Goal: Information Seeking & Learning: Find specific fact

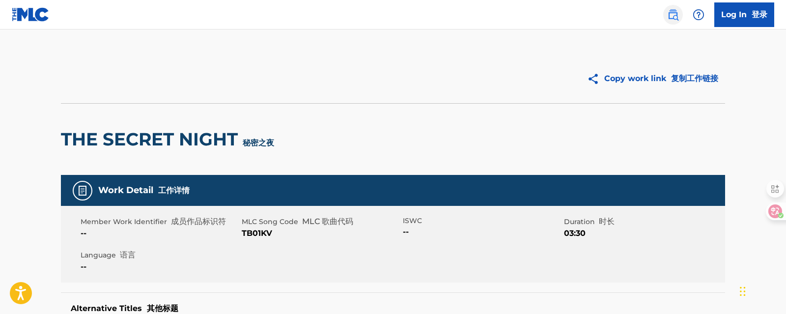
click at [673, 11] on img at bounding box center [673, 15] width 12 height 12
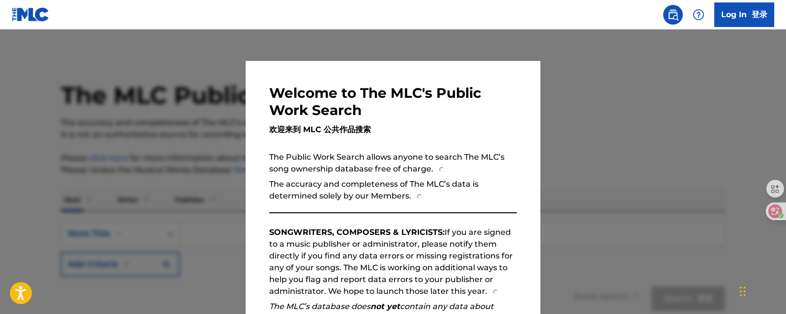
click at [592, 79] on div at bounding box center [393, 186] width 786 height 314
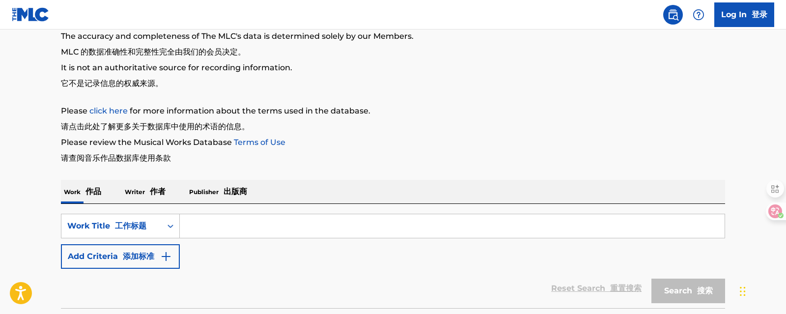
scroll to position [147, 0]
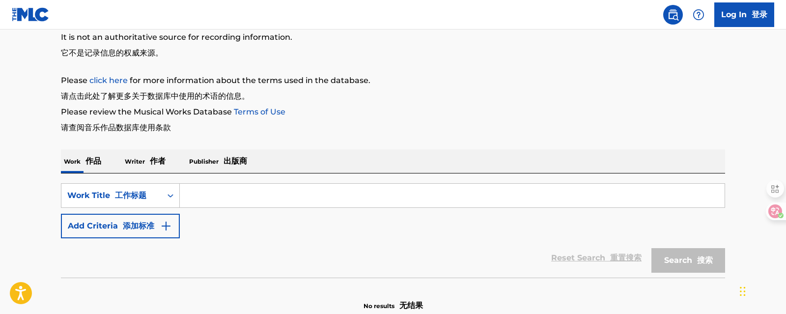
click at [333, 191] on input "Search Form" at bounding box center [452, 196] width 545 height 24
paste input "portal"
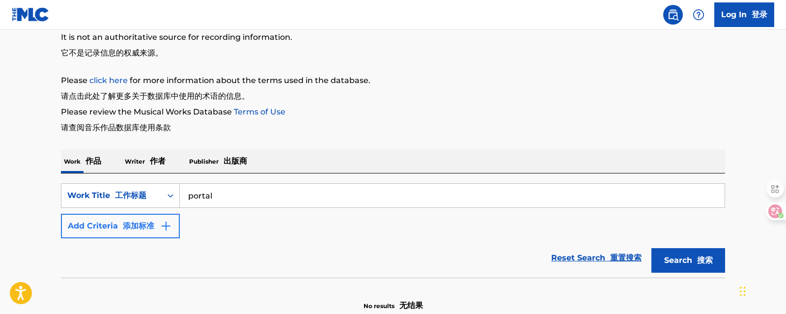
drag, startPoint x: 234, startPoint y: 198, endPoint x: 157, endPoint y: 225, distance: 81.9
click at [108, 213] on div "SearchWithCriteriabcf65643-c660-4157-a8e9-29e3f831b6bb Work Title 工作标题 portal A…" at bounding box center [393, 210] width 664 height 55
paste input "TOKIMEKI Runners"
click at [206, 198] on input "TOKIMEKI Runners" at bounding box center [452, 196] width 545 height 24
type input "TOKIMEKI Runners"
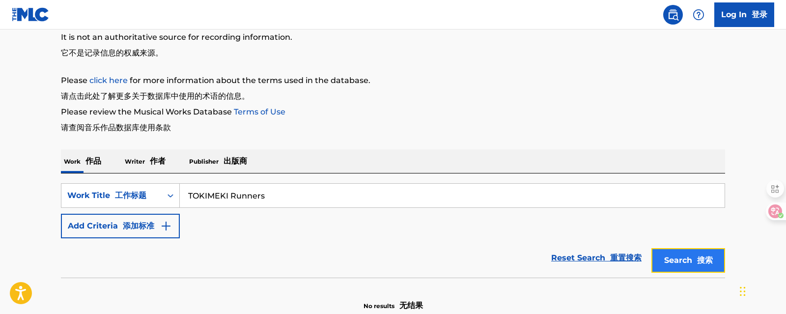
click at [675, 258] on button "Search 搜索" at bounding box center [688, 260] width 74 height 25
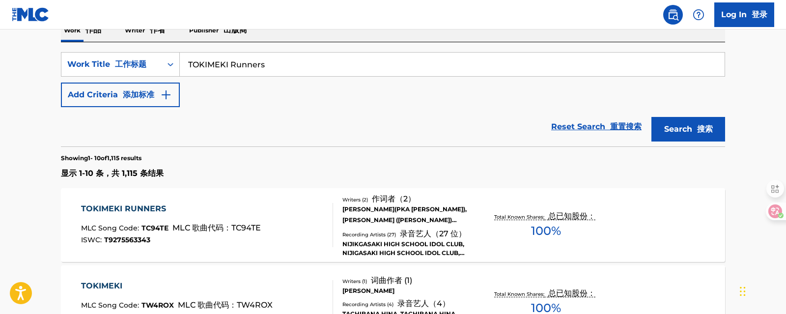
scroll to position [324, 0]
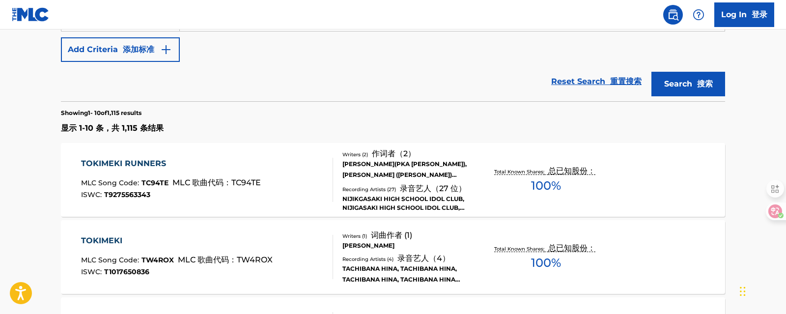
click at [296, 103] on section "Showing 1 - 10 of 1,115 results 显示 1-10 条，共 1,115 条结果" at bounding box center [393, 119] width 664 height 37
click at [143, 164] on div "TOKIMEKI RUNNERS" at bounding box center [171, 164] width 180 height 12
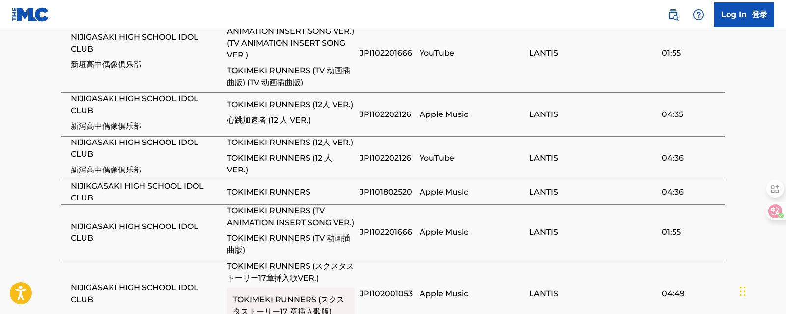
scroll to position [1326, 0]
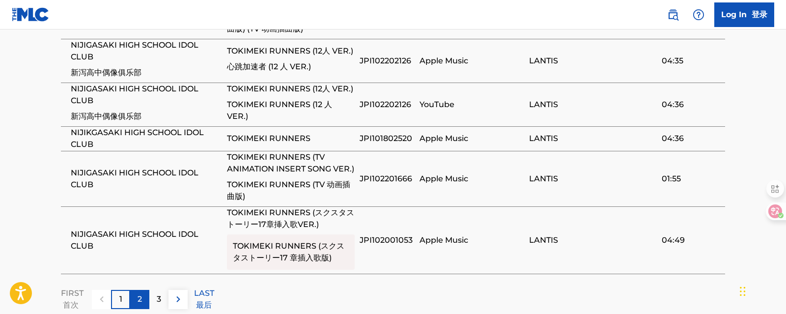
click at [136, 290] on div "2" at bounding box center [139, 299] width 19 height 19
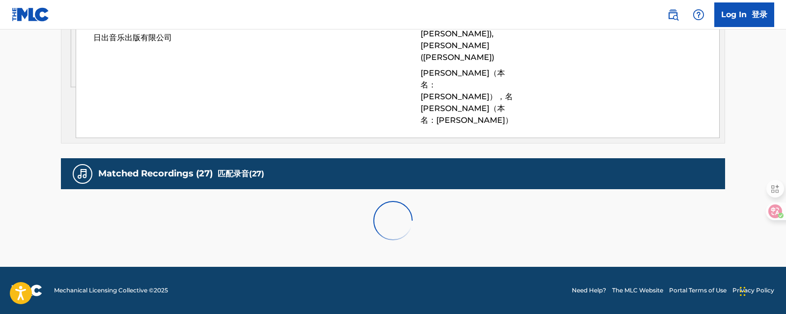
scroll to position [1021, 0]
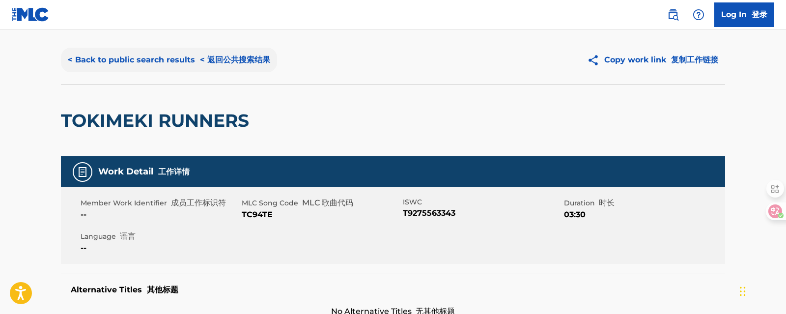
scroll to position [0, 0]
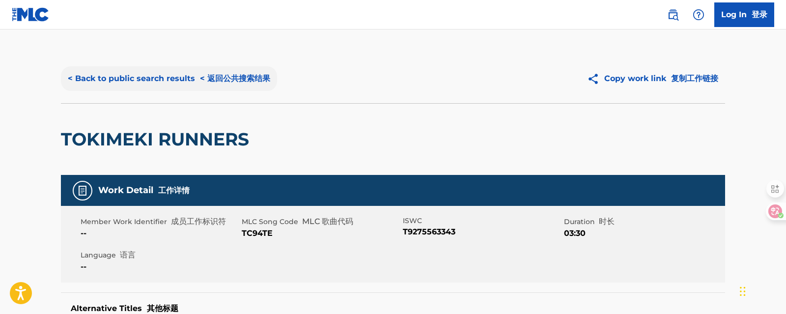
click at [187, 87] on button "< Back to public search results < 返回公共搜索结果" at bounding box center [169, 78] width 216 height 25
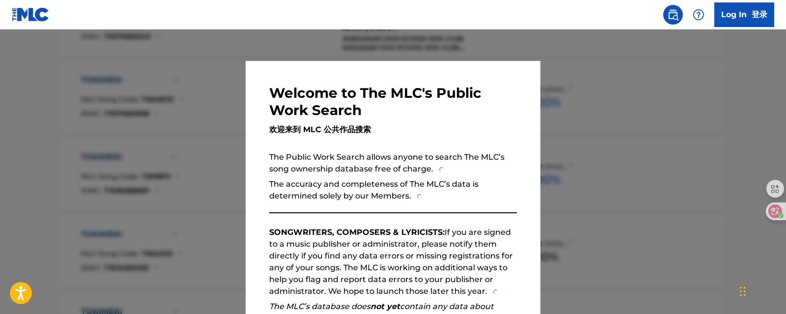
scroll to position [349, 0]
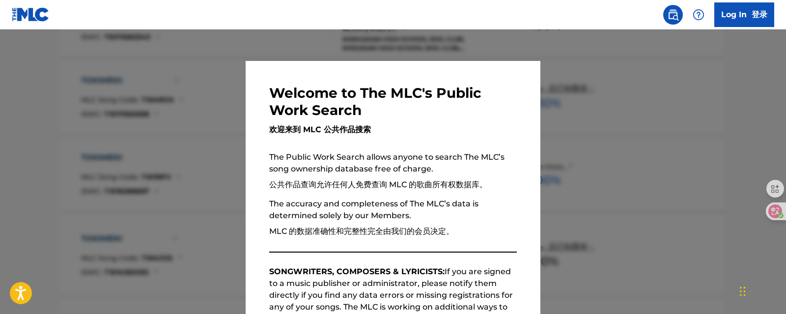
click at [153, 134] on div at bounding box center [393, 186] width 786 height 314
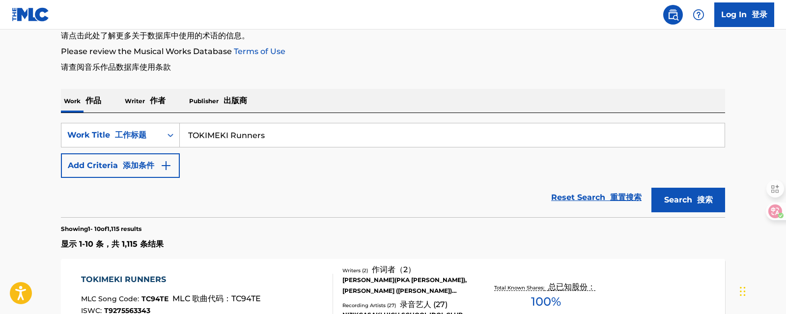
scroll to position [246, 0]
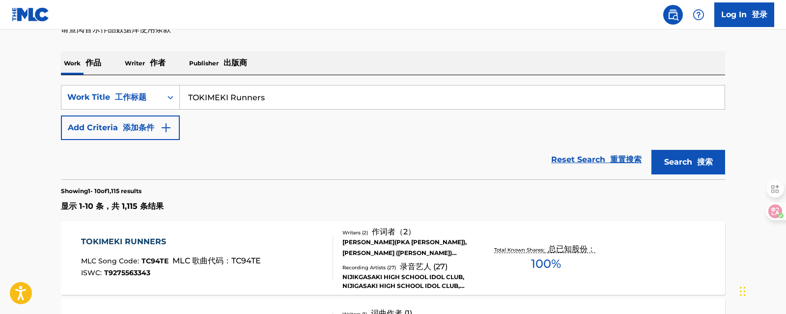
drag, startPoint x: 254, startPoint y: 99, endPoint x: 60, endPoint y: 111, distance: 194.9
paste input "ＱＵＥＥＮＤＯＭ"
type input "ＱＵＥＥＮＤＯＭ"
click at [676, 166] on button "Search 搜索" at bounding box center [688, 162] width 74 height 25
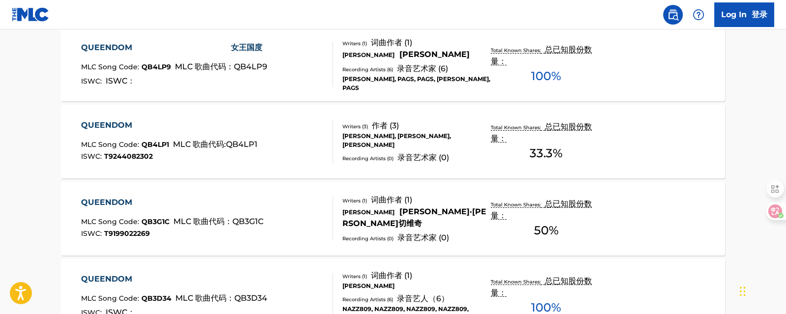
scroll to position [1053, 0]
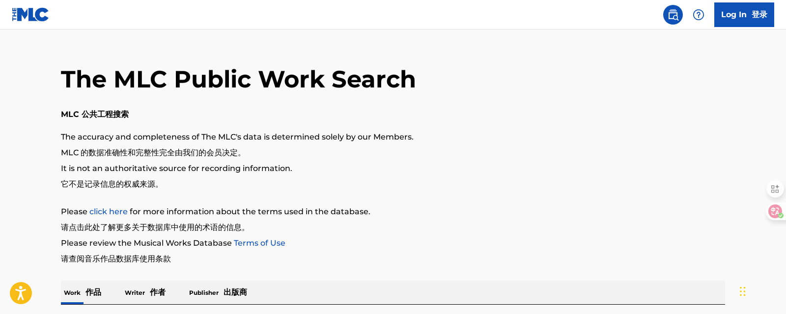
scroll to position [0, 0]
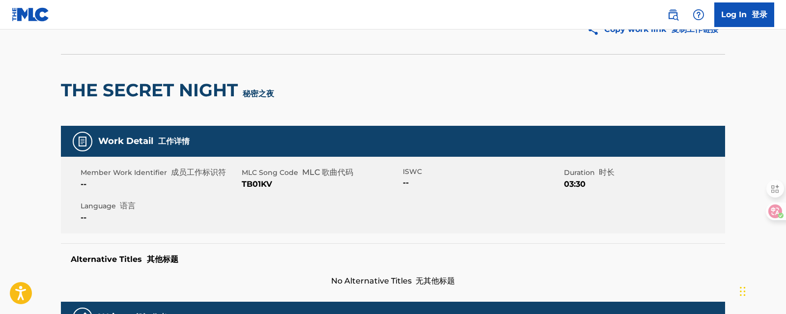
click at [260, 83] on h2 "THE SECRET NIGHT 秘密之夜" at bounding box center [170, 90] width 218 height 22
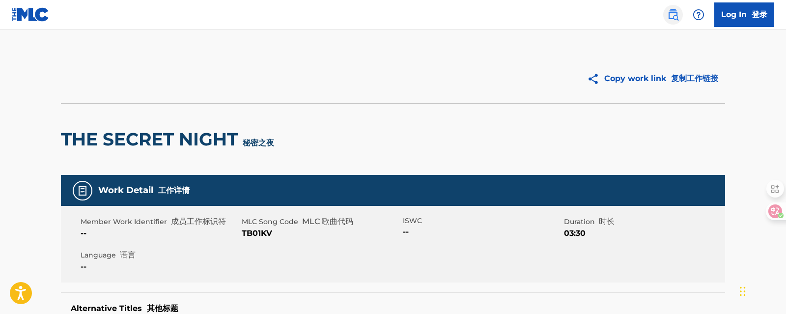
click at [675, 13] on img at bounding box center [673, 15] width 12 height 12
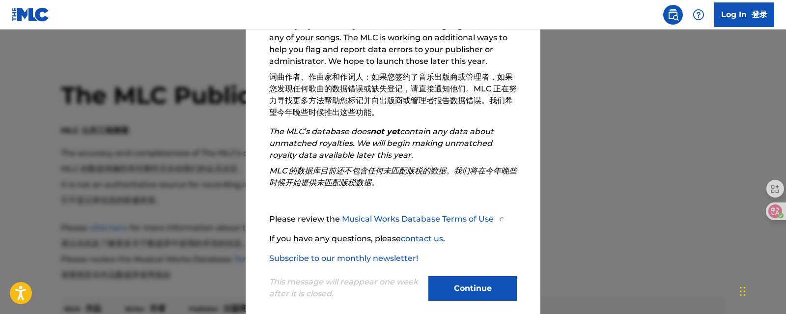
scroll to position [282, 0]
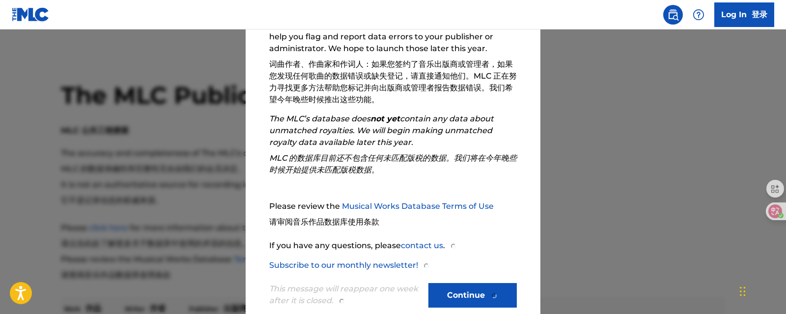
click at [463, 265] on div "Please review the Musical Works Database Terms of Use 请审阅音乐作品数据库使用条款 If you hav…" at bounding box center [393, 235] width 248 height 71
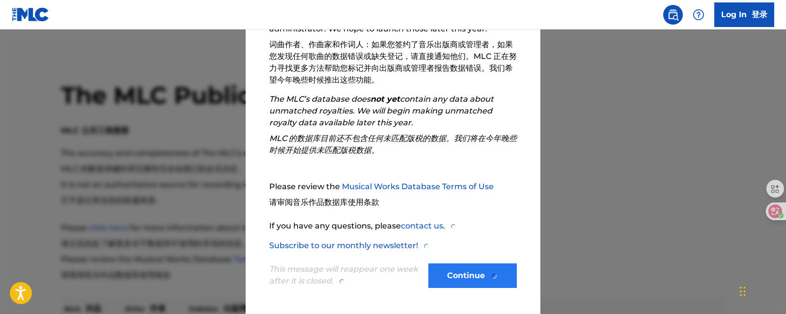
click at [468, 251] on div "Please review the Musical Works Database Terms of Use 请审阅音乐作品数据库使用条款 If you hav…" at bounding box center [393, 216] width 248 height 71
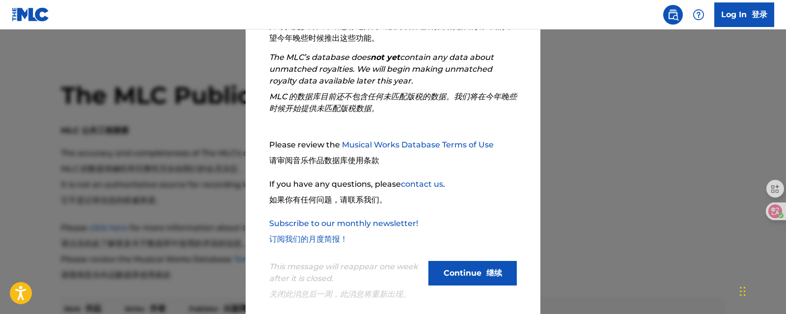
scroll to position [361, 0]
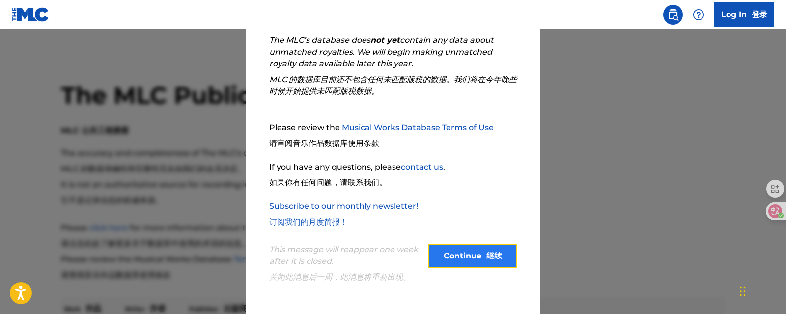
click at [472, 258] on button "Continue 继续" at bounding box center [472, 256] width 88 height 25
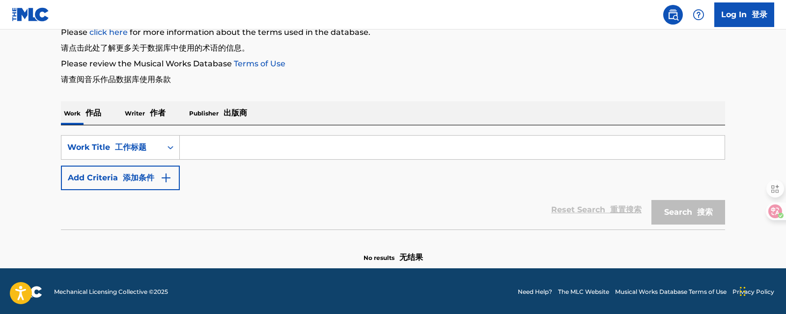
scroll to position [196, 0]
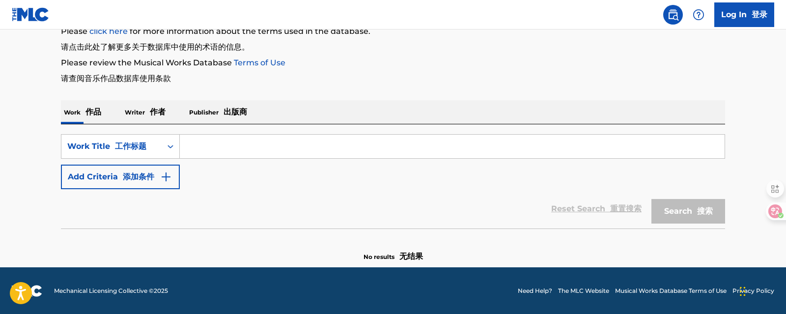
click at [236, 132] on div "SearchWithCriteriabcf65643-c660-4157-a8e9-29e3f831b6bb Work Title 工作标题 Add Crit…" at bounding box center [393, 176] width 664 height 104
click at [241, 140] on input "Search Form" at bounding box center [452, 147] width 545 height 24
paste input "夜明珠"
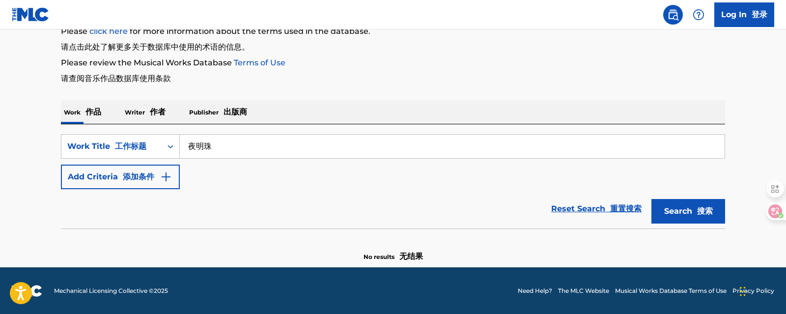
click at [651, 199] on button "Search 搜索" at bounding box center [688, 211] width 74 height 25
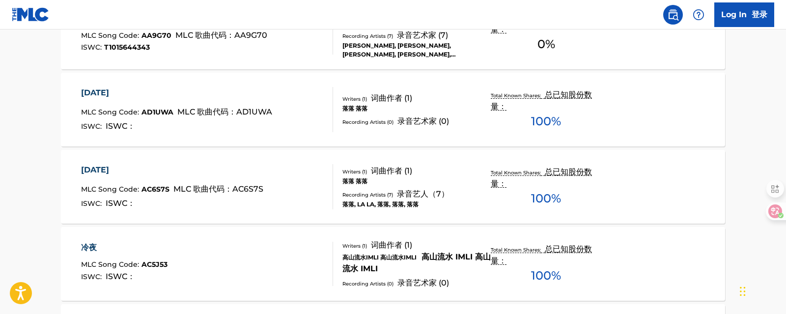
scroll to position [1011, 0]
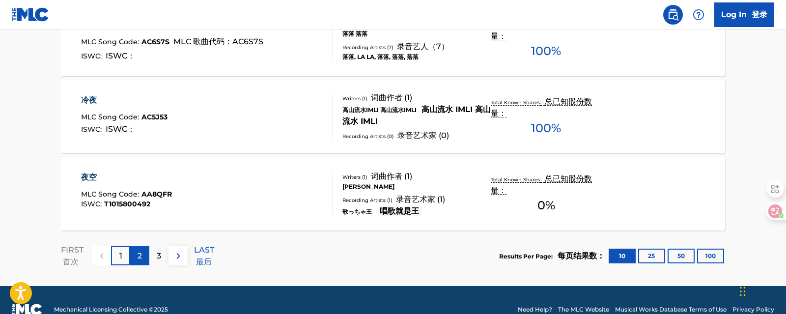
click at [144, 248] on div "2" at bounding box center [139, 255] width 19 height 19
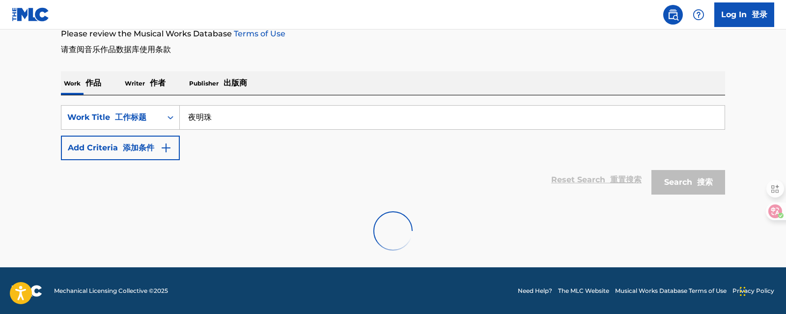
scroll to position [1000, 0]
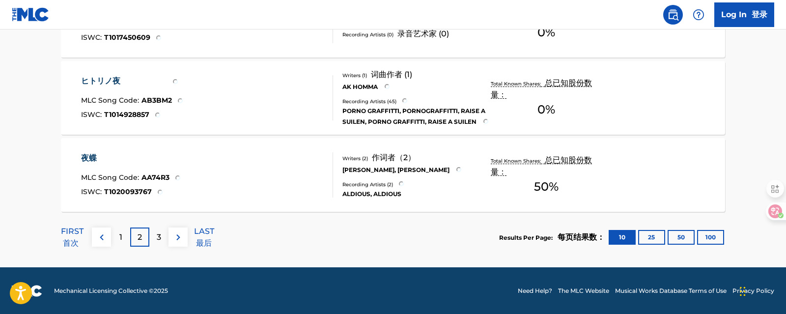
drag, startPoint x: 757, startPoint y: 68, endPoint x: 560, endPoint y: 15, distance: 204.3
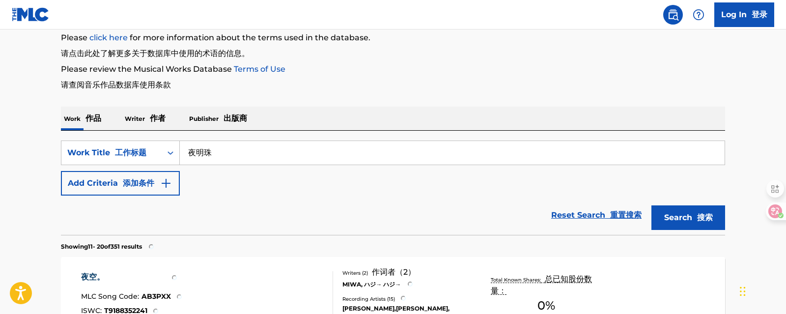
scroll to position [196, 0]
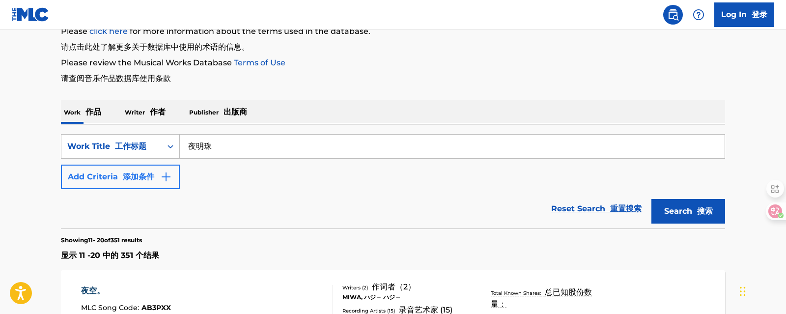
drag, startPoint x: 112, startPoint y: 162, endPoint x: 152, endPoint y: 167, distance: 40.6
click at [110, 165] on div "SearchWithCriteriabcf65643-c660-4157-a8e9-29e3f831b6bb Work Title 工作标题 夜明珠 Add …" at bounding box center [393, 161] width 664 height 55
paste input "ＳＴＡＲＬＩＧＨＴ"
click at [197, 150] on input "ＳＴＡＲＬＩＧＨＴ" at bounding box center [452, 147] width 545 height 24
click at [200, 149] on input "ＳＴＡＲＬＩＧＨＴ" at bounding box center [452, 147] width 545 height 24
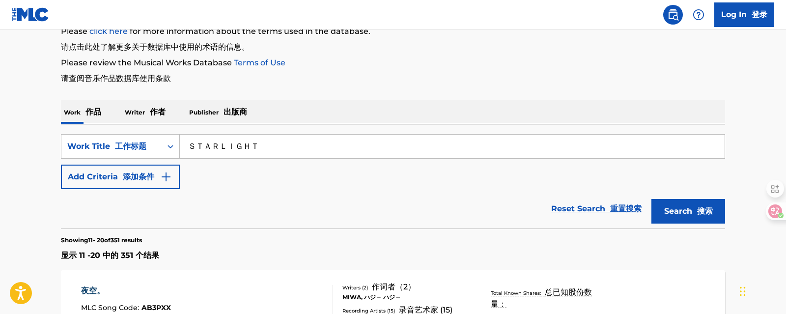
click at [229, 149] on input "ＳＴＡＲＬＩＧＨＴ" at bounding box center [452, 147] width 545 height 24
type input "ＳＴＡＲＬＩＧＨＴ"
click at [651, 199] on button "Search 搜索" at bounding box center [688, 211] width 74 height 25
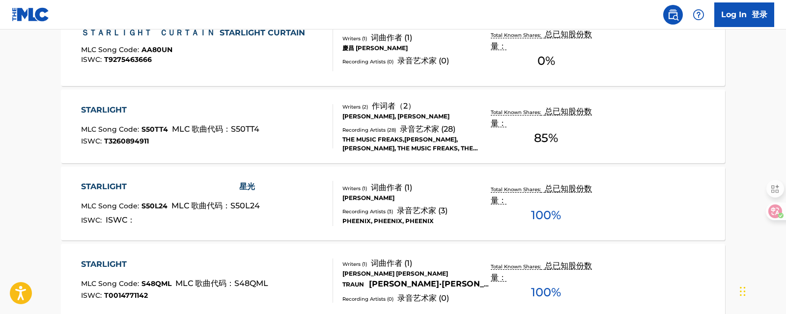
scroll to position [384, 0]
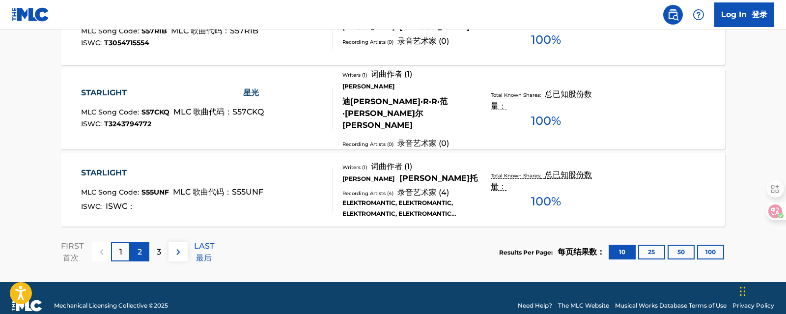
click at [145, 242] on div "2" at bounding box center [139, 251] width 19 height 19
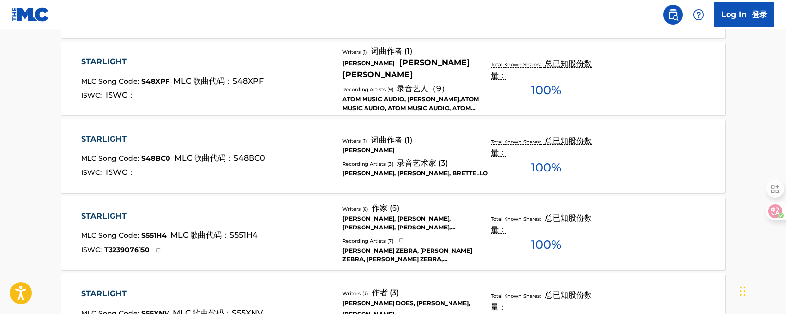
scroll to position [675, 0]
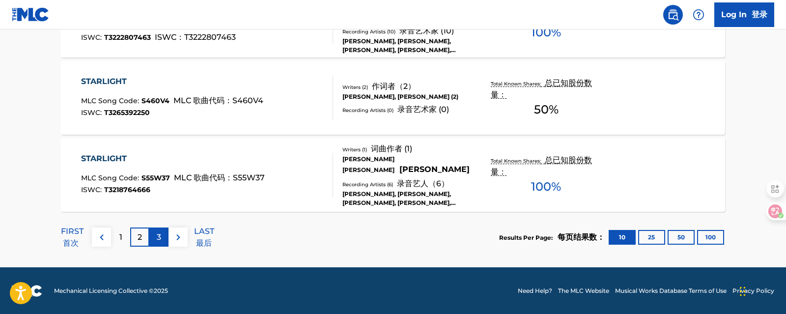
click at [157, 236] on p "3" at bounding box center [159, 237] width 4 height 12
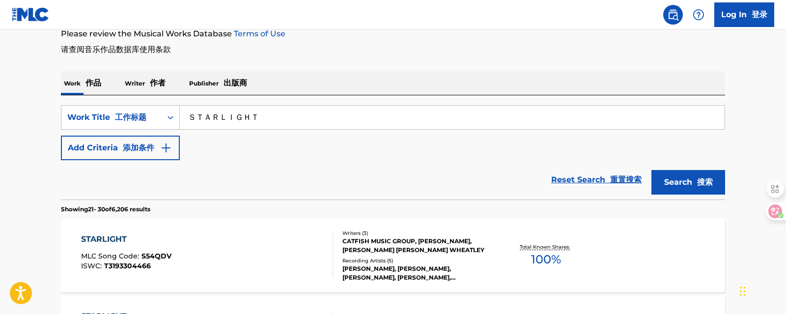
scroll to position [1000, 0]
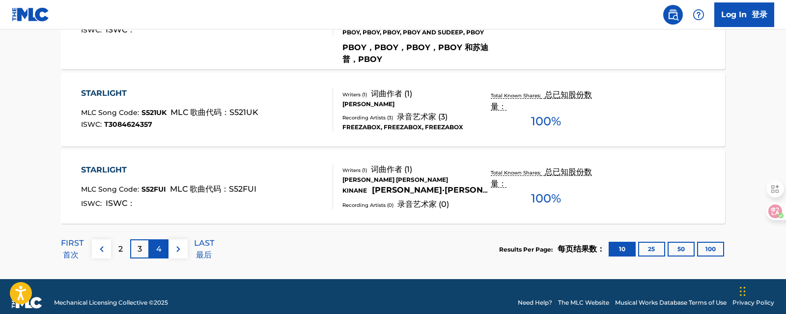
click at [161, 243] on p "4" at bounding box center [158, 249] width 5 height 12
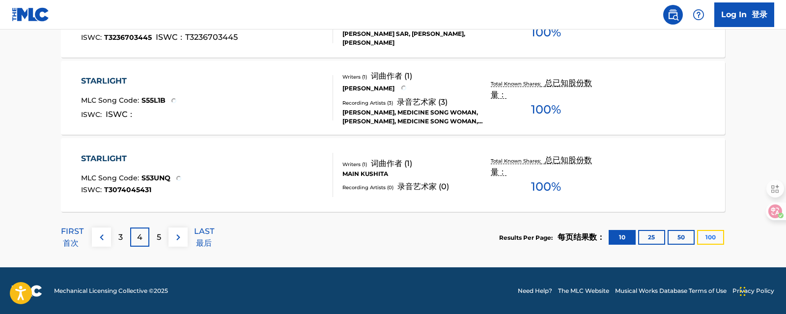
click at [718, 238] on button "100" at bounding box center [710, 237] width 27 height 15
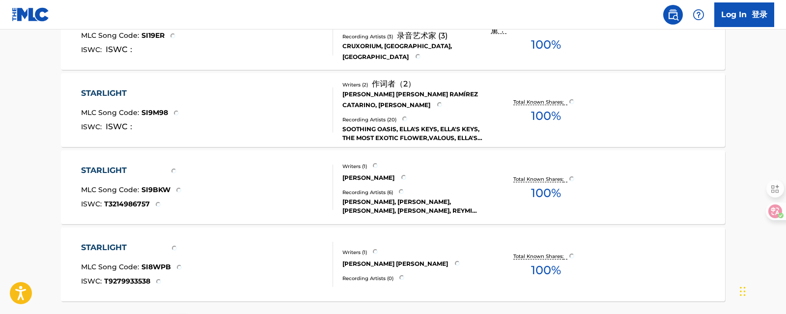
scroll to position [7945, 0]
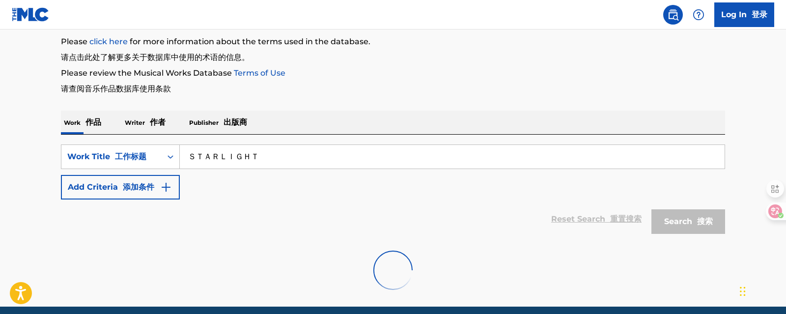
scroll to position [176, 0]
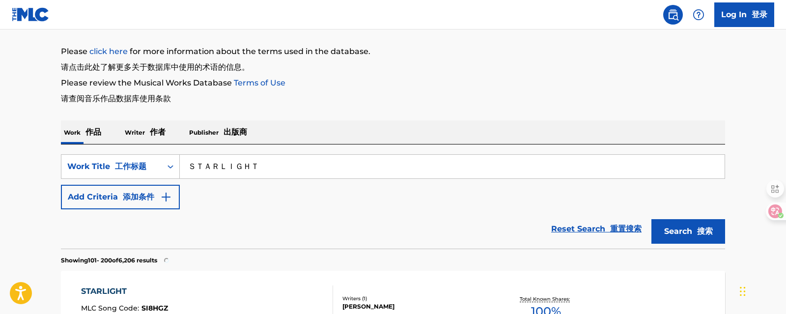
click at [147, 137] on p "Writer 作者" at bounding box center [145, 132] width 47 height 24
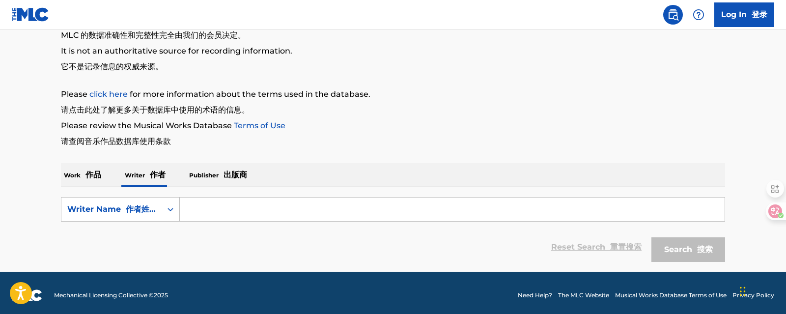
scroll to position [138, 0]
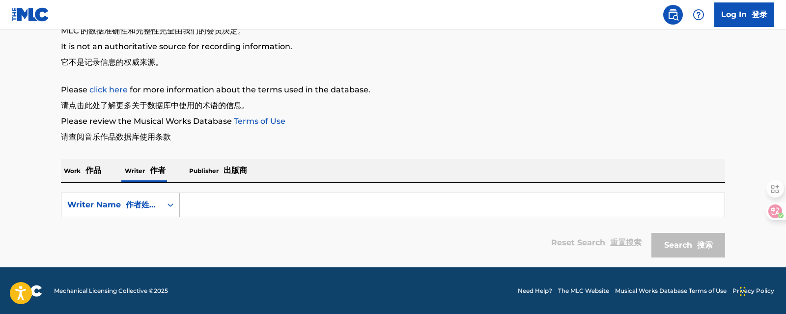
click at [219, 213] on input "Search Form" at bounding box center [452, 205] width 545 height 24
paste input "BEATNINE"
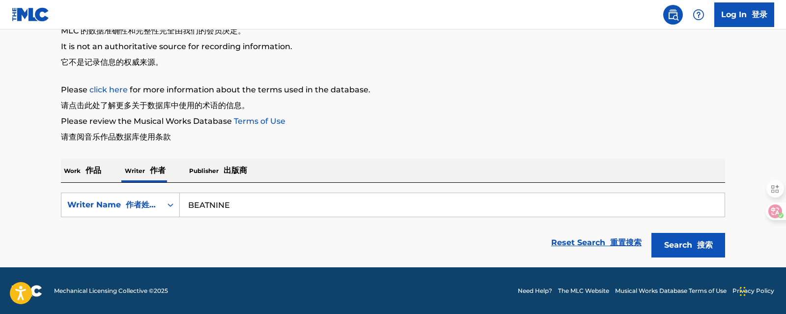
type input "BEATNINE"
click at [651, 233] on button "Search 搜索" at bounding box center [688, 245] width 74 height 25
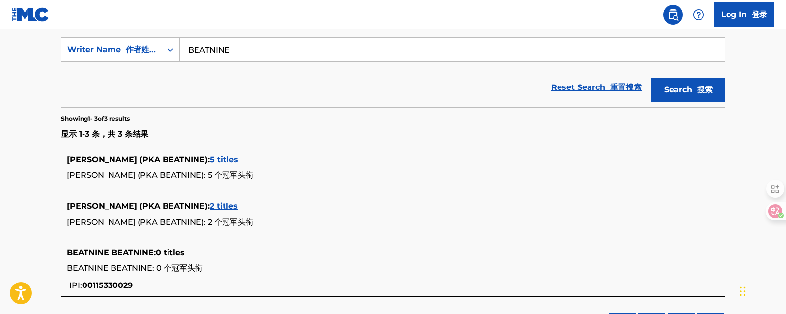
scroll to position [348, 0]
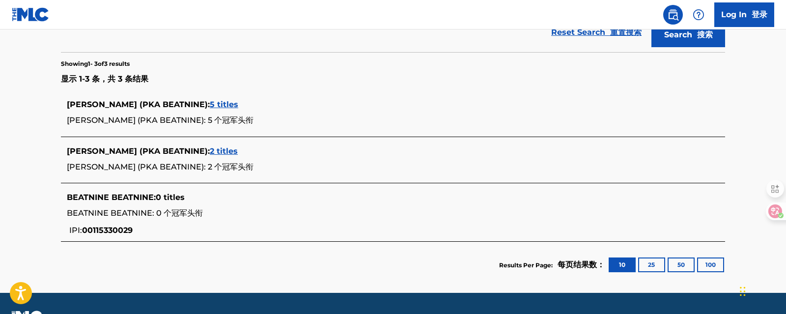
drag, startPoint x: 211, startPoint y: 149, endPoint x: 195, endPoint y: 70, distance: 80.6
click at [182, 50] on div "Reset Search 重置搜索 Search 搜索" at bounding box center [393, 32] width 664 height 39
click at [210, 103] on span "5 titles" at bounding box center [224, 104] width 28 height 9
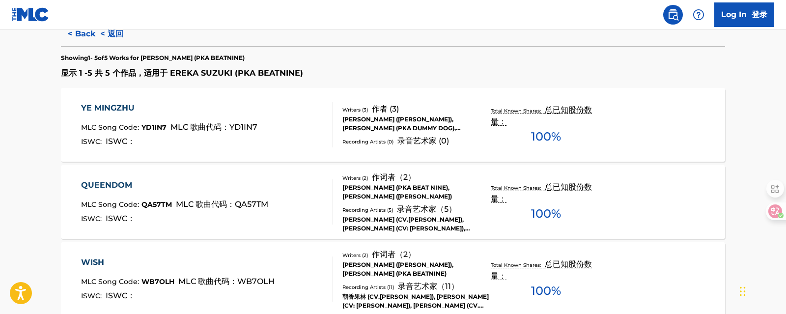
scroll to position [387, 0]
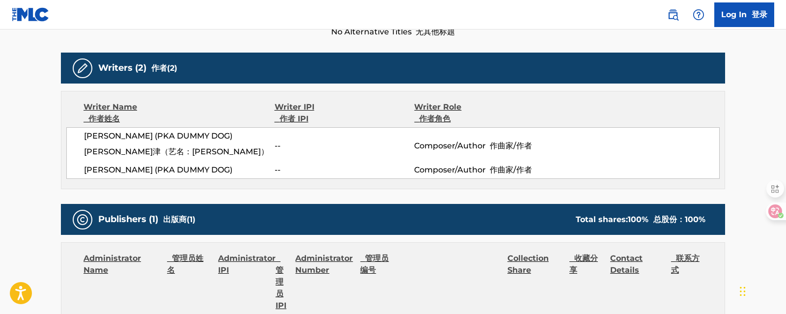
scroll to position [295, 0]
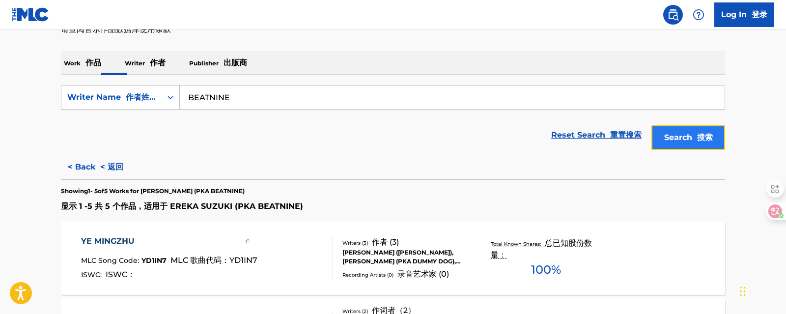
click at [693, 136] on font "Search Form" at bounding box center [694, 137] width 5 height 9
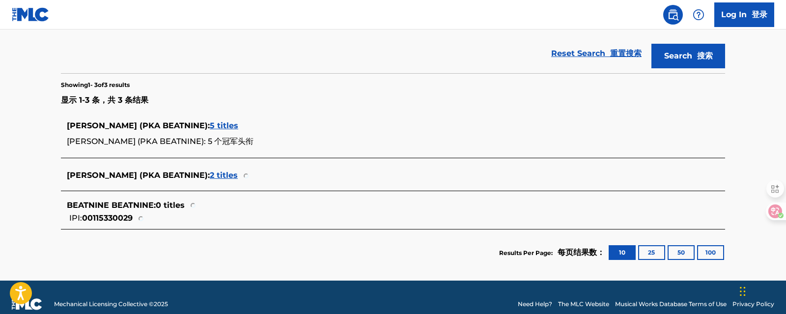
scroll to position [340, 0]
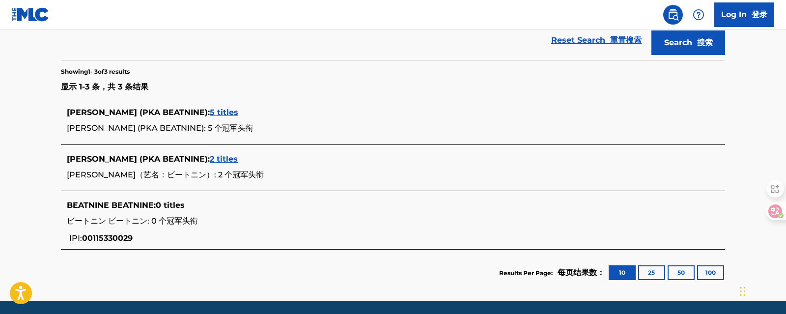
drag, startPoint x: 215, startPoint y: 110, endPoint x: 199, endPoint y: 94, distance: 22.2
click at [199, 94] on section "Showing 1 - 3 of 3 results 显示 1-3 条，共 3 条结果" at bounding box center [393, 78] width 664 height 37
click at [210, 157] on span "2 titles" at bounding box center [224, 158] width 28 height 9
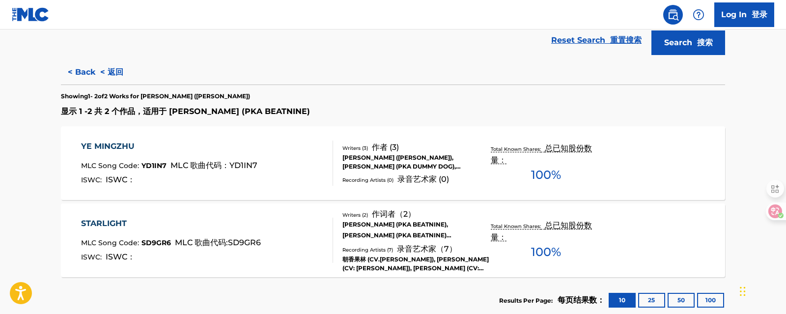
click at [108, 144] on div "YE MINGZHU" at bounding box center [169, 146] width 176 height 12
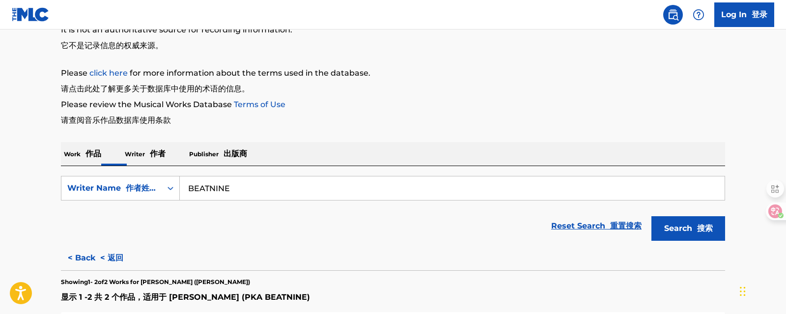
scroll to position [56, 0]
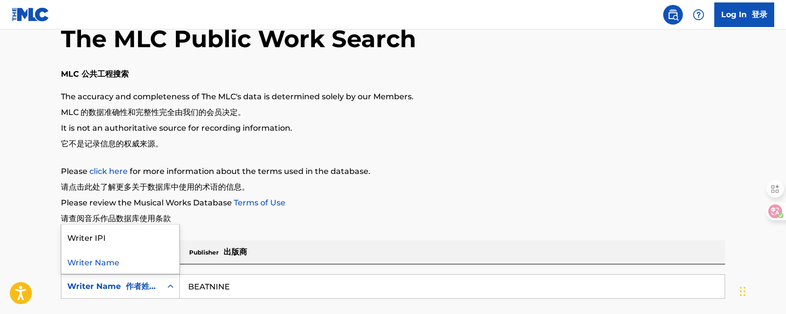
click at [147, 282] on font "作者姓名" at bounding box center [141, 285] width 31 height 9
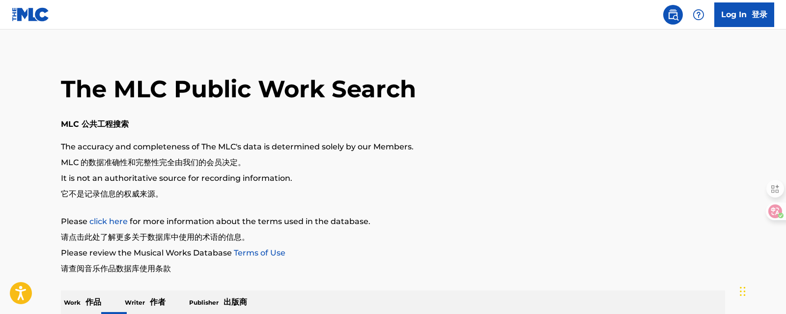
scroll to position [0, 0]
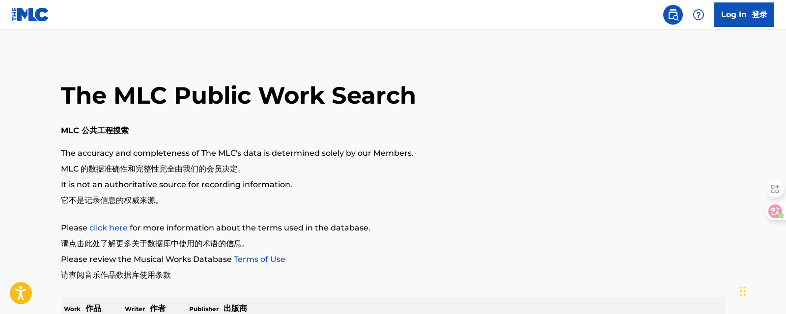
click at [675, 16] on img at bounding box center [673, 15] width 12 height 12
click at [758, 98] on main "The MLC Public Work Search MLC 公共工程搜索 The accuracy and completeness of The MLC'…" at bounding box center [393, 246] width 786 height 434
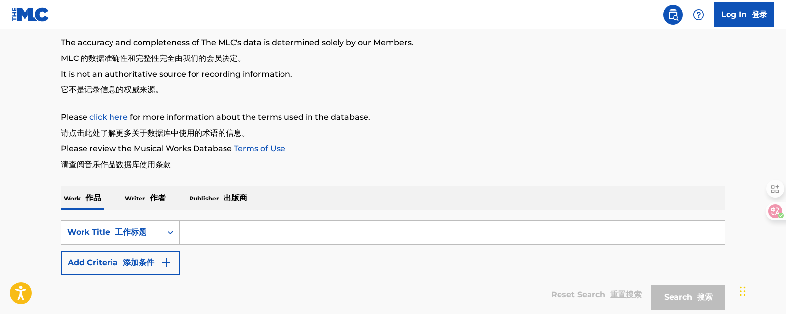
scroll to position [147, 0]
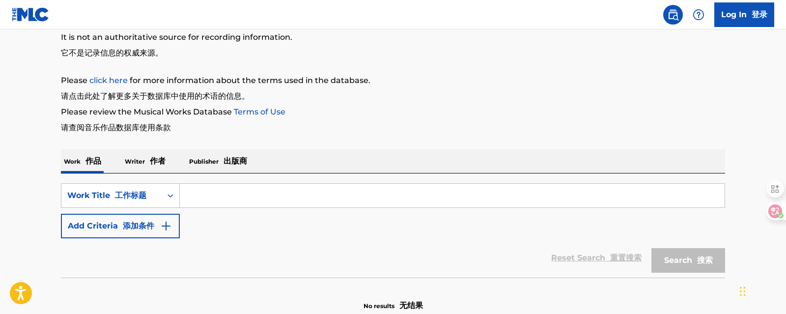
click at [308, 194] on input "Search Form" at bounding box center [452, 196] width 545 height 24
paste input "OE"
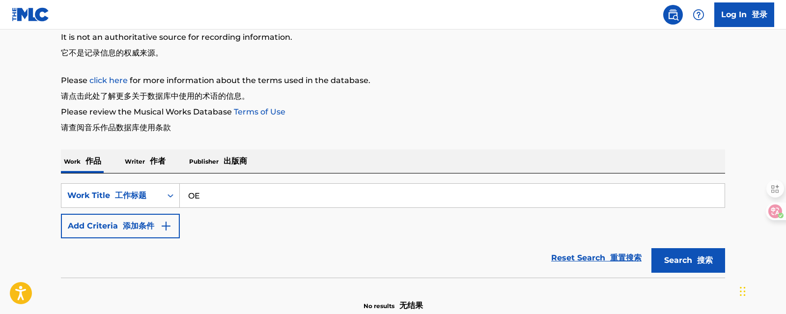
type input "O"
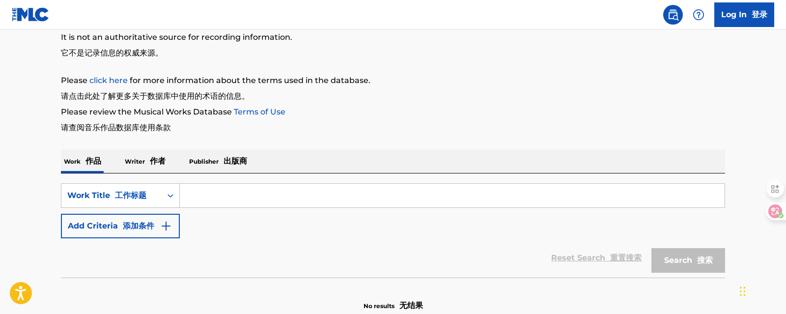
click at [769, 140] on main "The MLC Public Work Search MLC 公共工程搜索 The accuracy and completeness of The MLC'…" at bounding box center [393, 99] width 786 height 434
click at [306, 193] on input "Search Form" at bounding box center [452, 196] width 545 height 24
paste input "[PERSON_NAME]"
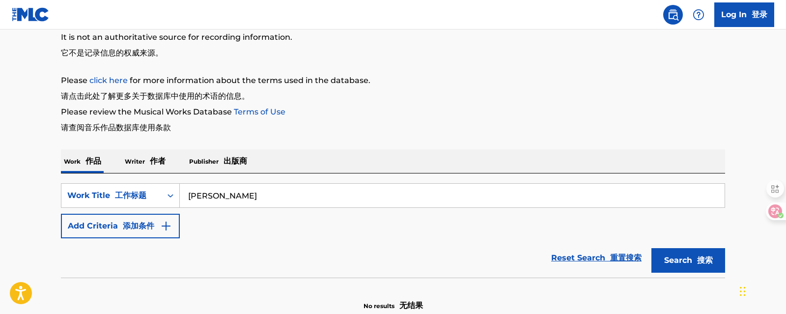
type input "[PERSON_NAME]"
click at [651, 248] on button "Search 搜索" at bounding box center [688, 260] width 74 height 25
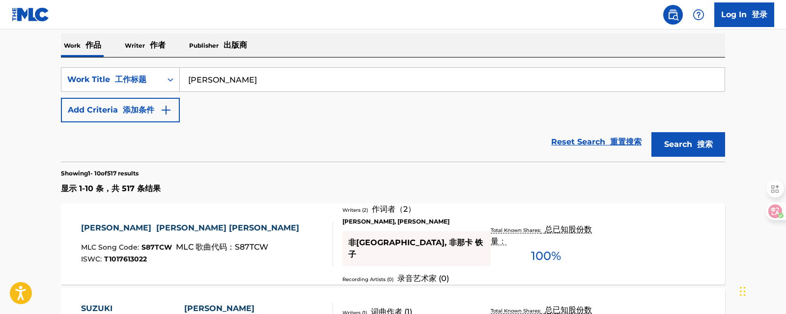
scroll to position [225, 0]
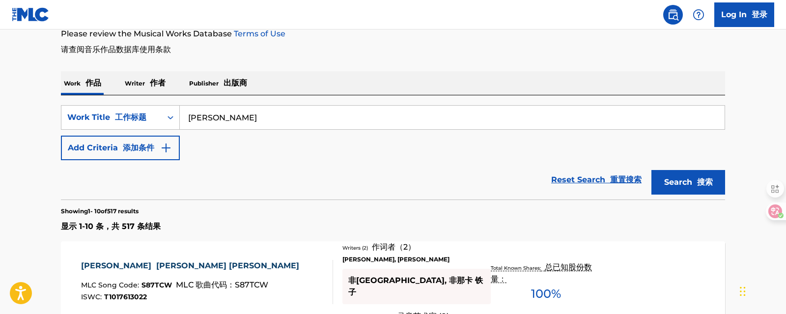
click at [135, 76] on p "Writer 作者" at bounding box center [145, 83] width 47 height 24
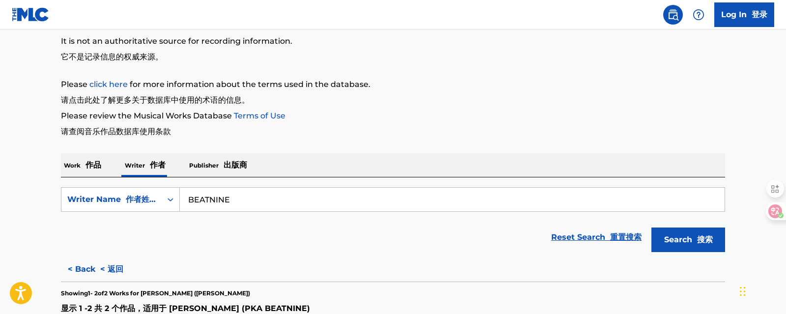
scroll to position [147, 0]
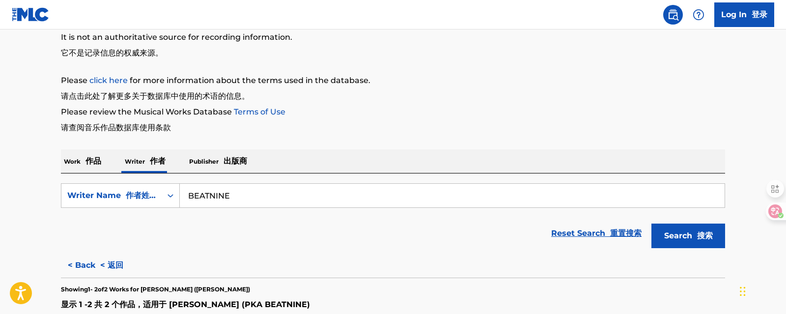
click at [275, 202] on input "BEATNINE" at bounding box center [452, 196] width 545 height 24
drag, startPoint x: 188, startPoint y: 189, endPoint x: 101, endPoint y: 204, distance: 88.2
click at [83, 204] on div "SearchWithCriteria64ddbb84-29ee-4e3c-afe6-1342c51efb40 Writer Name 作者姓名 BEATNINE" at bounding box center [393, 195] width 664 height 25
paste input "[PERSON_NAME]"
click at [651, 223] on button "Search 搜索" at bounding box center [688, 235] width 74 height 25
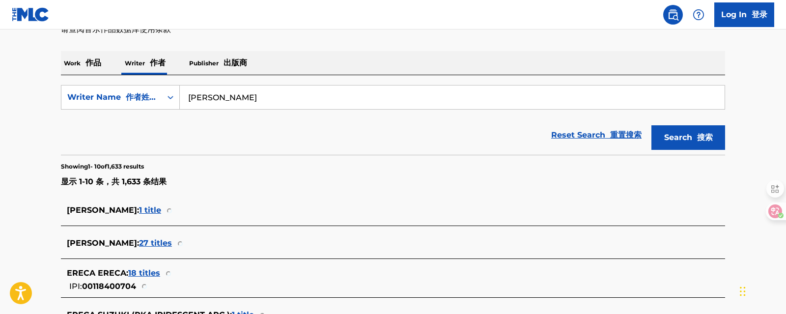
scroll to position [344, 0]
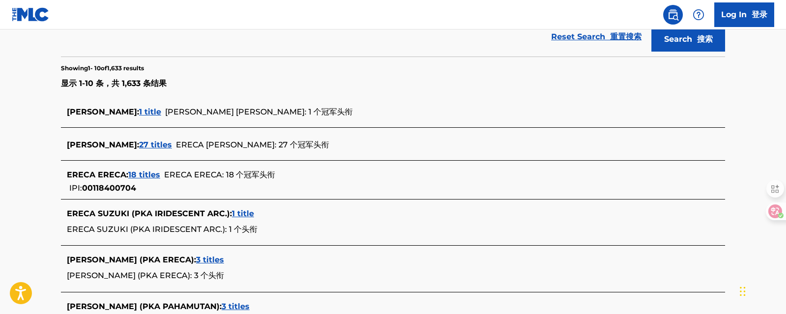
click at [149, 145] on span "27 titles" at bounding box center [155, 144] width 33 height 9
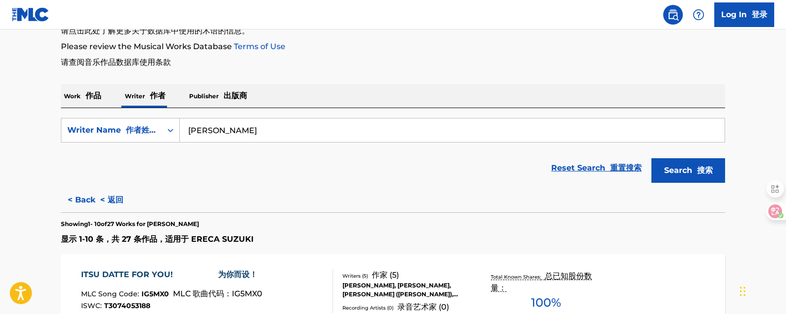
scroll to position [246, 0]
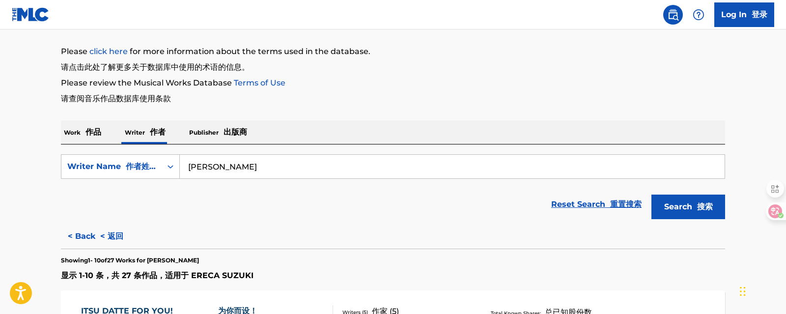
scroll to position [196, 0]
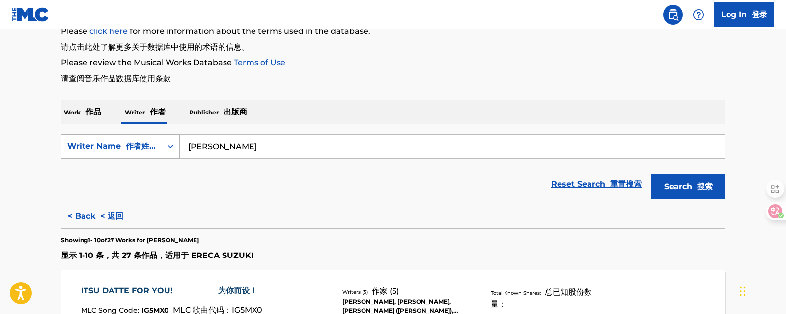
drag, startPoint x: 258, startPoint y: 153, endPoint x: 92, endPoint y: 147, distance: 166.1
click at [94, 147] on div "SearchWithCriteria64ddbb84-29ee-4e3c-afe6-1342c51efb40 Writer Name 作者姓名 [PERSON…" at bounding box center [393, 146] width 664 height 25
paste input "MONSTER GIRLS"
click at [204, 146] on input "MONSTER GIRLS" at bounding box center [452, 147] width 545 height 24
type input "MONSTER GIRLS"
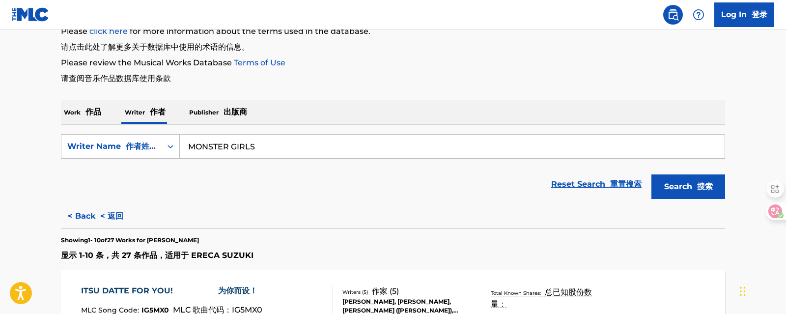
click at [78, 110] on p "Work 作品" at bounding box center [82, 112] width 43 height 24
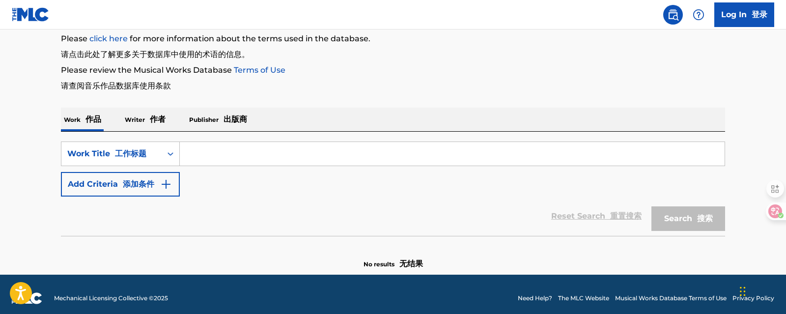
scroll to position [196, 0]
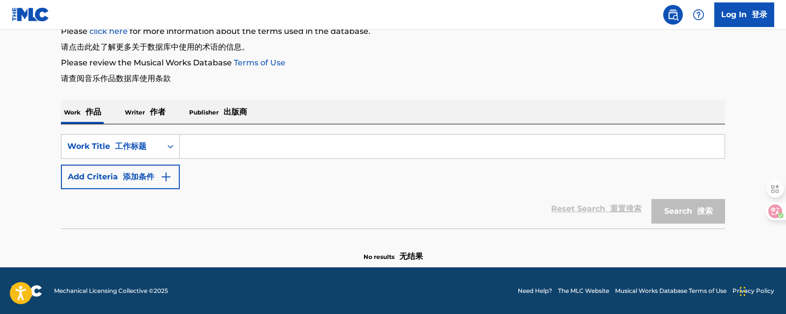
click at [228, 144] on input "Search Form" at bounding box center [452, 147] width 545 height 24
paste input "MONSTER GIRLS"
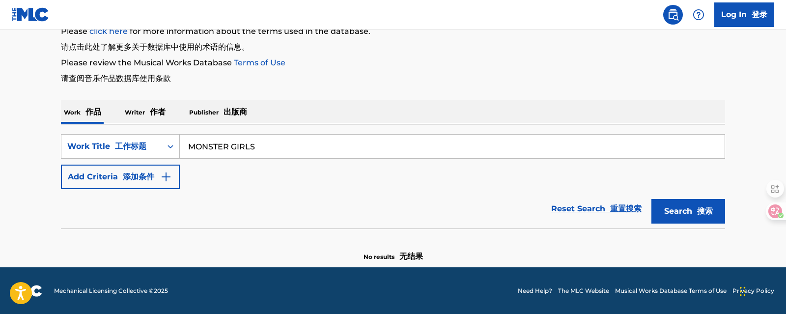
click at [207, 151] on input "MONSTER GIRLS" at bounding box center [452, 147] width 545 height 24
type input "MONSTER GIRLS"
click at [651, 199] on button "Search 搜索" at bounding box center [688, 211] width 74 height 25
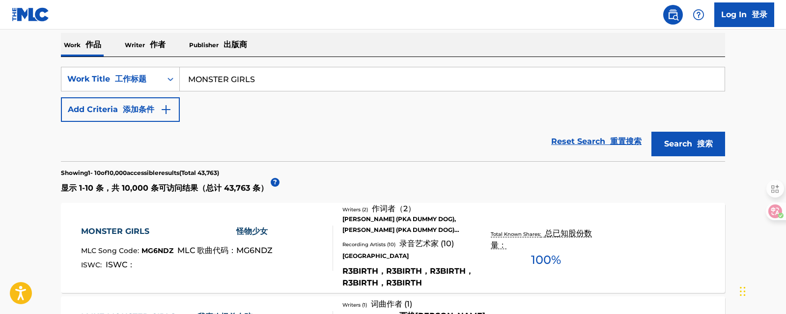
scroll to position [225, 0]
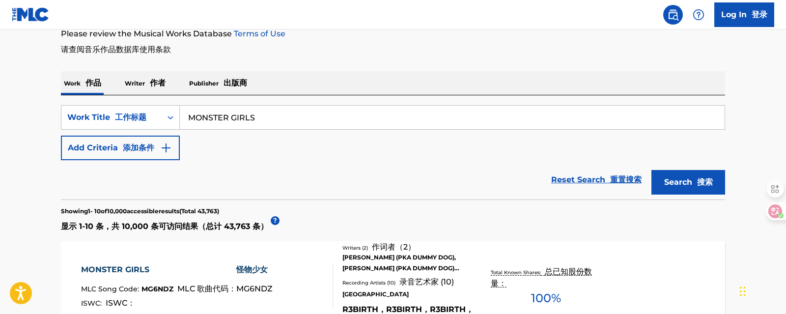
click at [156, 84] on font "作者" at bounding box center [158, 82] width 16 height 9
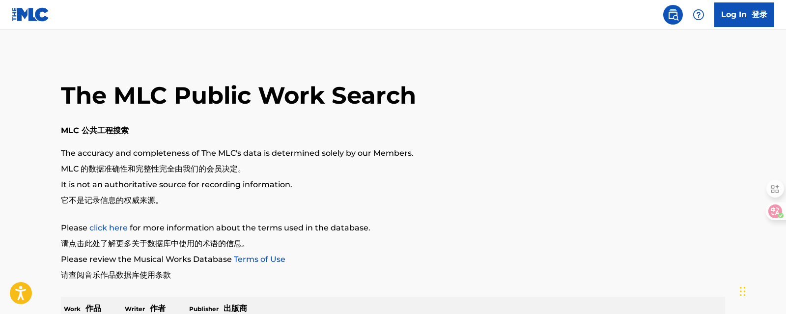
scroll to position [246, 0]
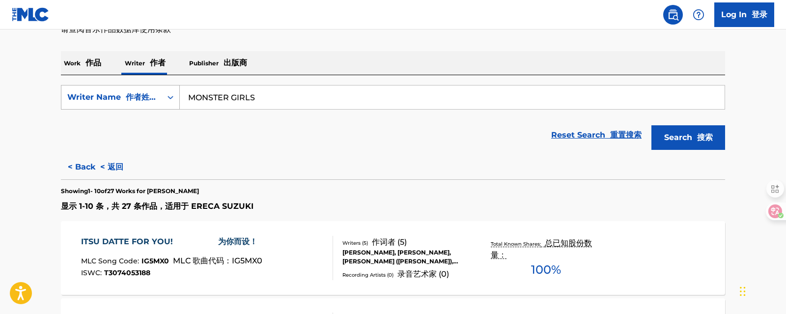
drag, startPoint x: 270, startPoint y: 103, endPoint x: 167, endPoint y: 93, distance: 103.2
click at [167, 93] on div "SearchWithCriteria64ddbb84-29ee-4e3c-afe6-1342c51efb40 Writer Name 作者姓名 MONSTER…" at bounding box center [393, 97] width 664 height 25
drag, startPoint x: 735, startPoint y: 91, endPoint x: 724, endPoint y: 91, distance: 10.8
drag, startPoint x: 175, startPoint y: 96, endPoint x: 111, endPoint y: 99, distance: 64.9
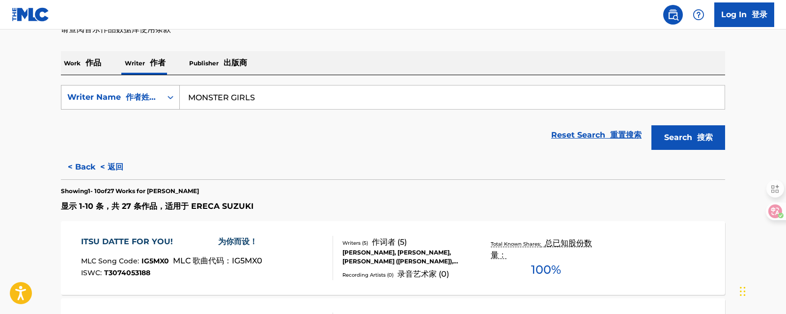
click at [94, 100] on div "SearchWithCriteria64ddbb84-29ee-4e3c-afe6-1342c51efb40 Writer Name 作者姓名 MONSTER…" at bounding box center [393, 97] width 664 height 25
paste input "[PERSON_NAME]"
type input "[PERSON_NAME]"
click at [651, 125] on button "Search 搜索" at bounding box center [688, 137] width 74 height 25
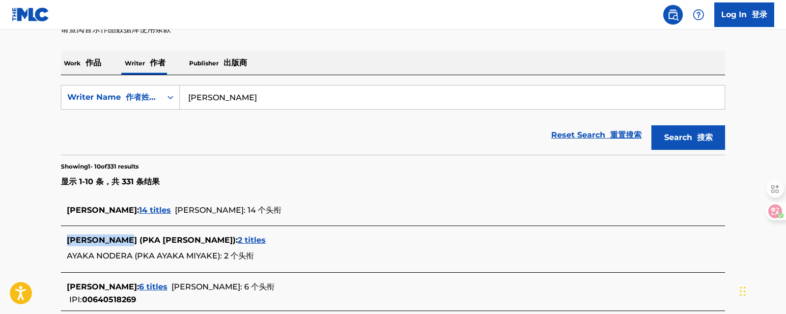
drag, startPoint x: 132, startPoint y: 239, endPoint x: 68, endPoint y: 240, distance: 63.9
click at [68, 240] on span "AYAKA NODERA (PKA [PERSON_NAME]) :" at bounding box center [152, 239] width 171 height 9
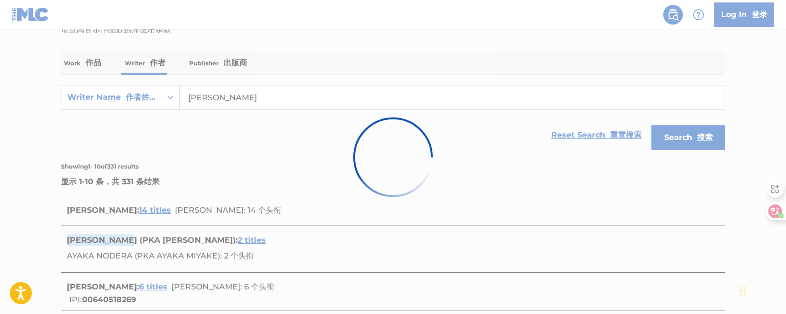
copy span "[PERSON_NAME]"
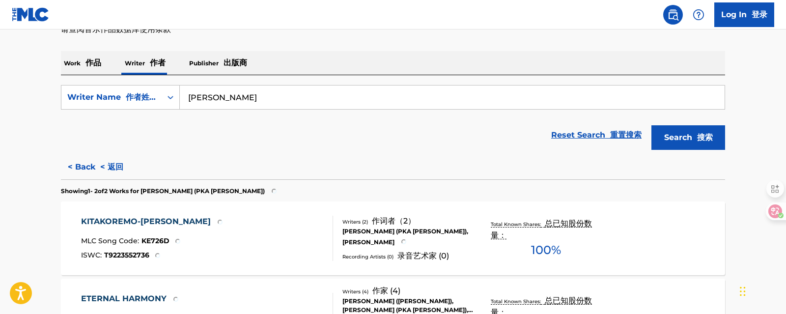
scroll to position [344, 0]
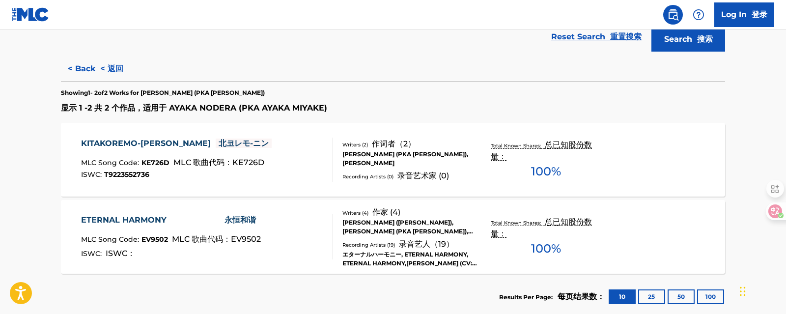
click at [362, 157] on div "[PERSON_NAME] (PKA [PERSON_NAME]), [PERSON_NAME]" at bounding box center [416, 159] width 148 height 18
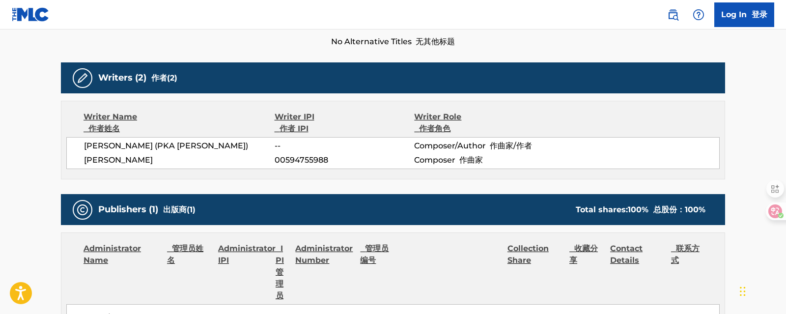
scroll to position [295, 0]
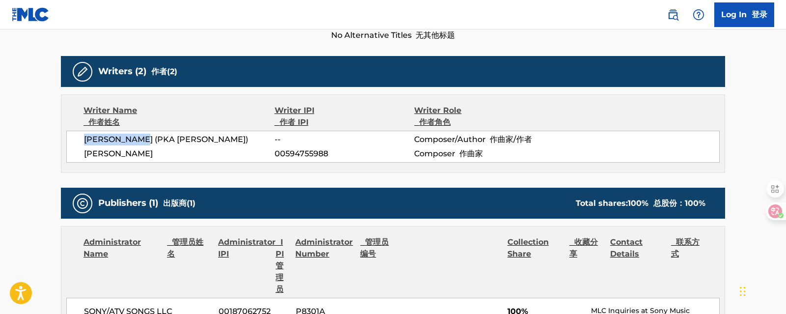
drag, startPoint x: 148, startPoint y: 139, endPoint x: 83, endPoint y: 139, distance: 65.8
click at [83, 139] on div "[PERSON_NAME] ([PERSON_NAME]) -- Composer/Author 作曲家/作者 [PERSON_NAME] 005947559…" at bounding box center [392, 147] width 653 height 32
copy span "[PERSON_NAME]"
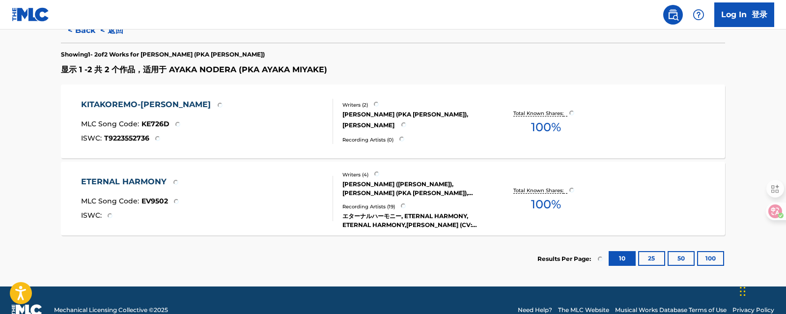
scroll to position [290, 0]
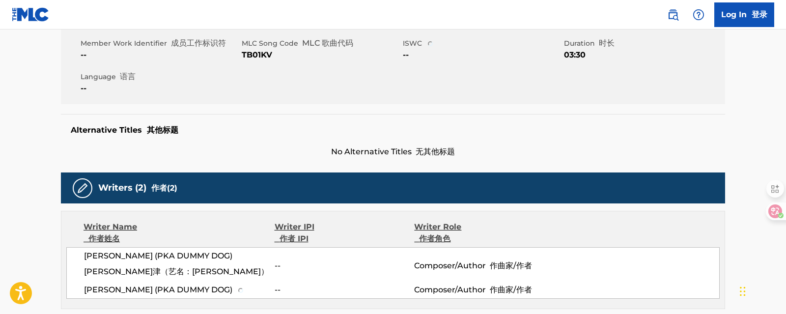
scroll to position [196, 0]
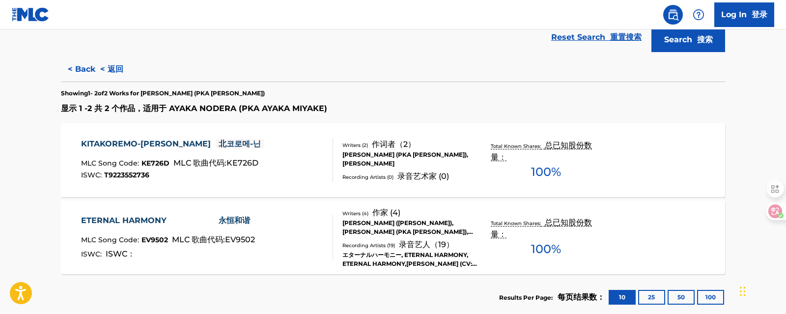
scroll to position [244, 0]
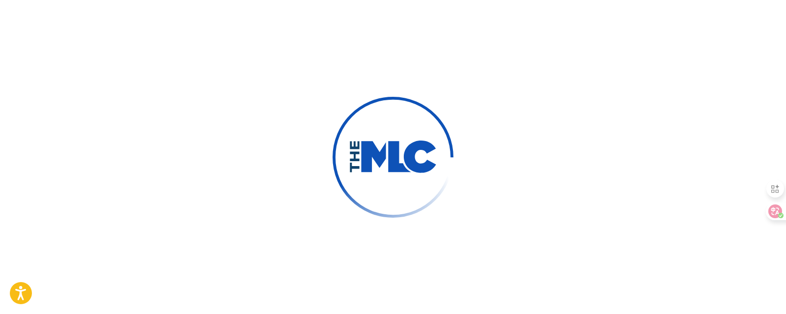
click at [740, 59] on div at bounding box center [393, 157] width 786 height 314
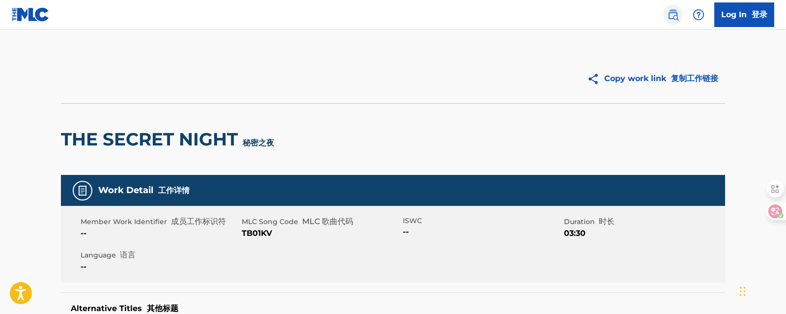
click at [672, 21] on link at bounding box center [673, 15] width 20 height 20
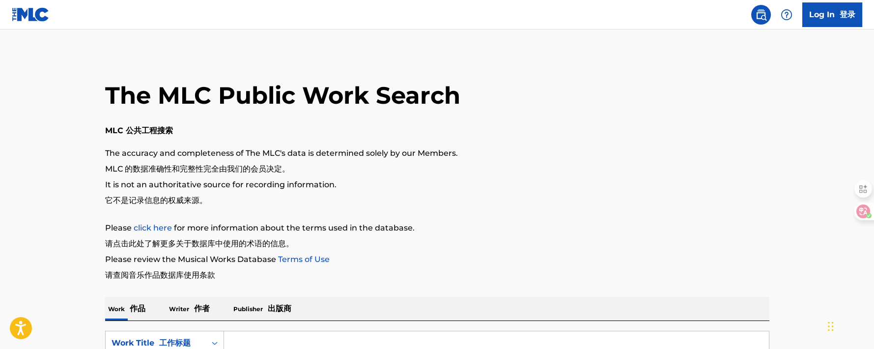
scroll to position [161, 0]
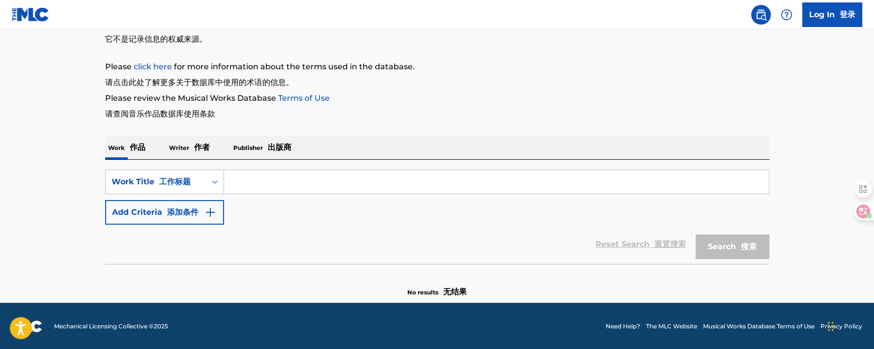
click at [286, 183] on input "Search Form" at bounding box center [496, 182] width 545 height 24
paste input "Solitude Rain"
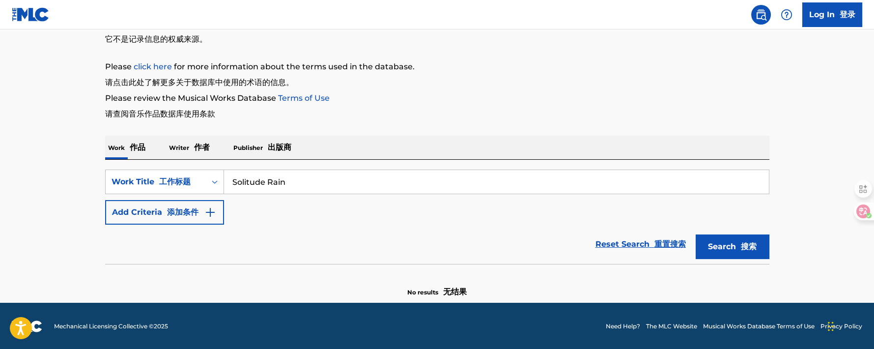
type input "Solitude Rain"
click at [695, 234] on button "Search 搜索" at bounding box center [732, 246] width 74 height 25
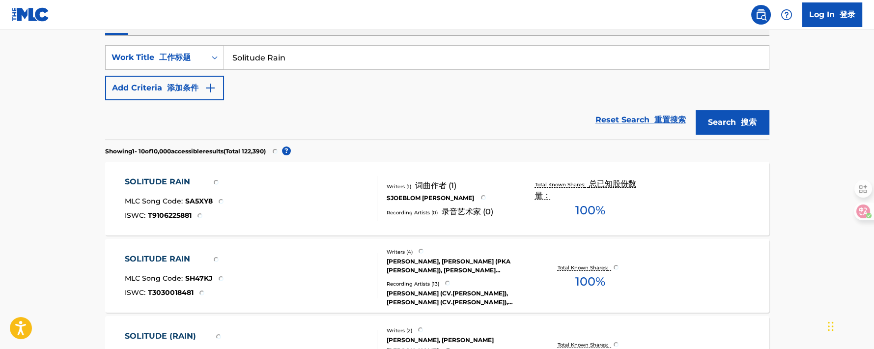
scroll to position [300, 0]
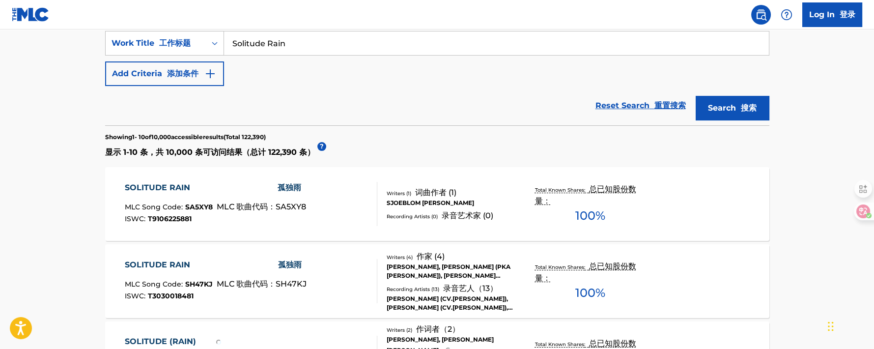
click at [153, 262] on div "SOLITUDE RAIN 孤独雨" at bounding box center [216, 265] width 182 height 12
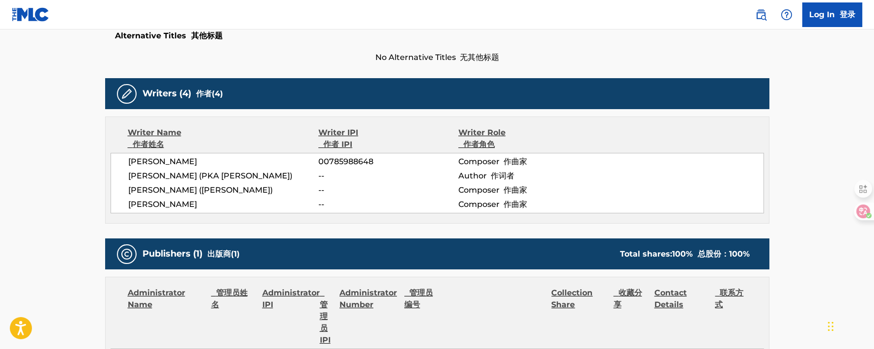
scroll to position [273, 0]
drag, startPoint x: 126, startPoint y: 175, endPoint x: 187, endPoint y: 179, distance: 61.0
click at [187, 179] on div "[PERSON_NAME] 00785988648 Composer 作曲家 [PERSON_NAME] ([PERSON_NAME]) -- Author …" at bounding box center [437, 183] width 653 height 60
copy span "[PERSON_NAME]"
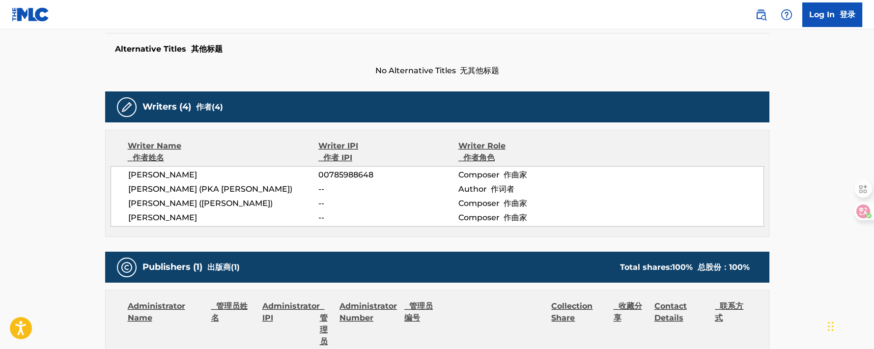
scroll to position [258, 0]
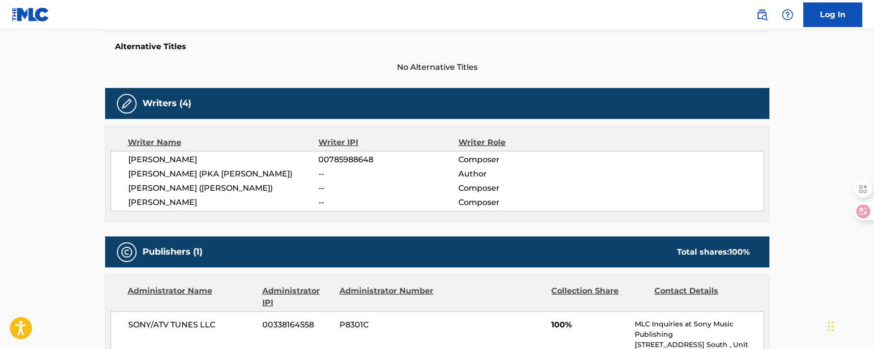
click at [379, 89] on div "Writers (4)" at bounding box center [437, 103] width 664 height 31
drag, startPoint x: 128, startPoint y: 173, endPoint x: 276, endPoint y: 174, distance: 148.3
click at [276, 174] on span "[PERSON_NAME] (PKA [PERSON_NAME])" at bounding box center [223, 174] width 191 height 12
click at [401, 157] on span "00785988648" at bounding box center [387, 160] width 139 height 12
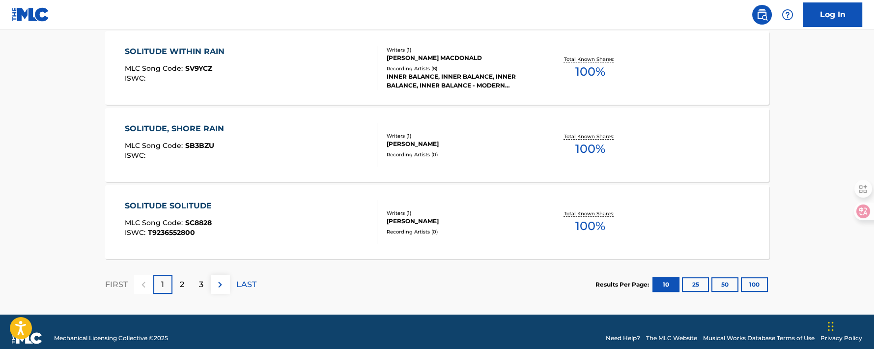
scroll to position [853, 0]
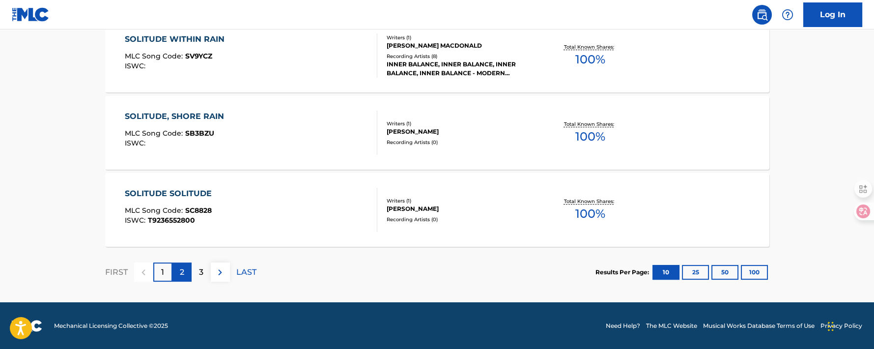
click at [186, 276] on div "2" at bounding box center [181, 271] width 19 height 19
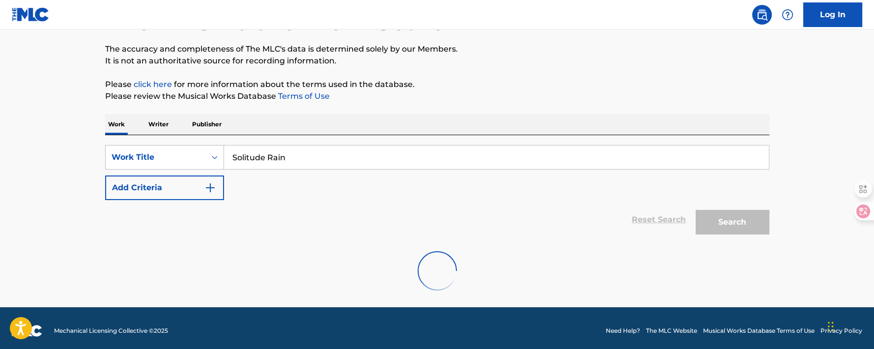
scroll to position [79, 0]
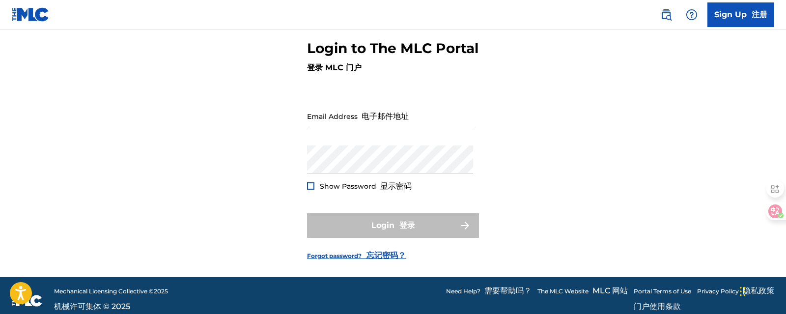
scroll to position [73, 0]
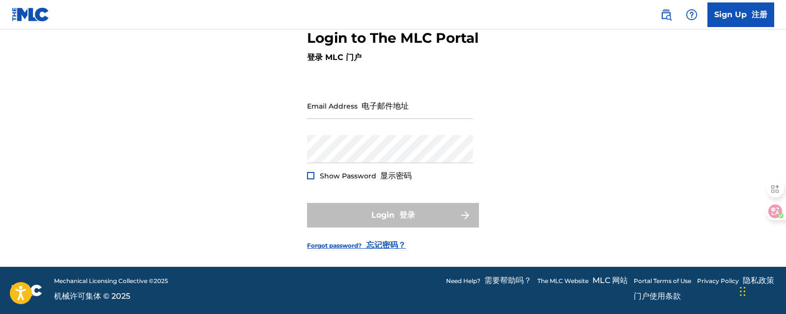
click at [561, 281] on link "The MLC Website MLC 网站" at bounding box center [582, 290] width 90 height 31
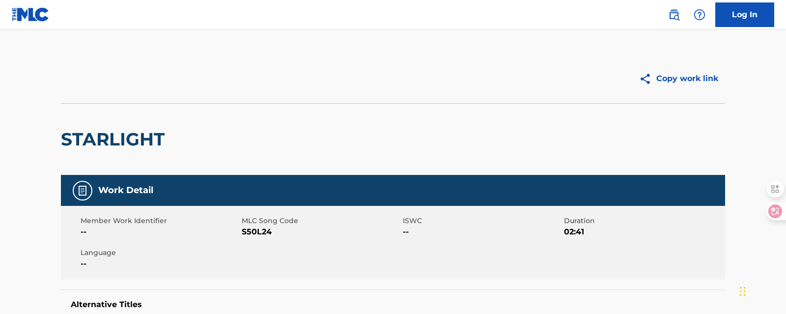
scroll to position [344, 0]
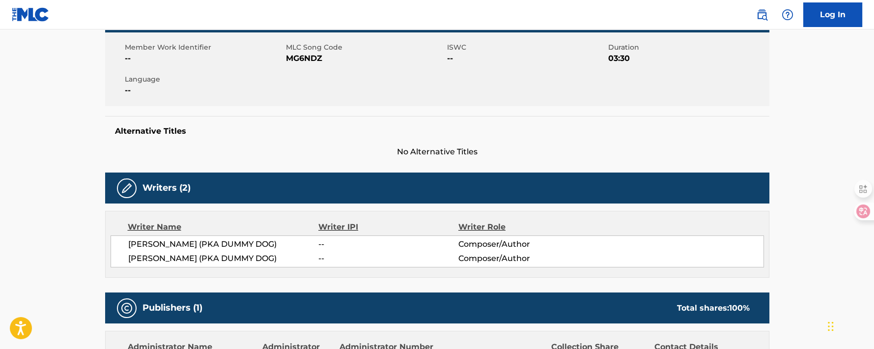
scroll to position [191, 0]
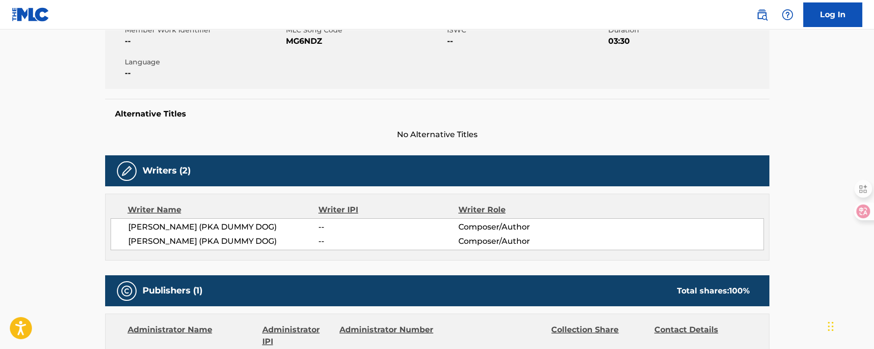
click at [282, 138] on span "No Alternative Titles" at bounding box center [437, 135] width 664 height 12
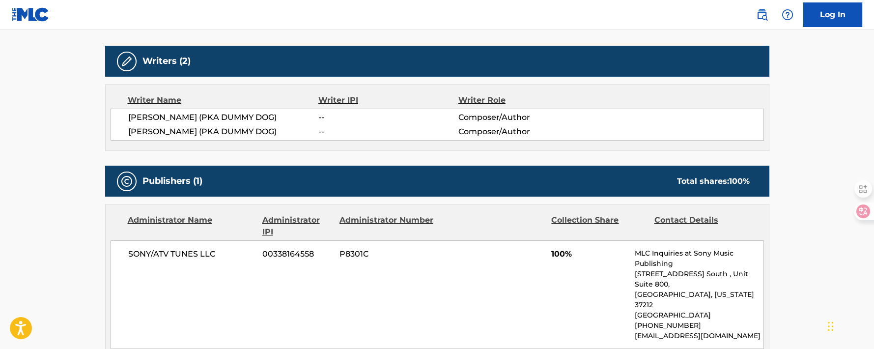
click at [66, 123] on main "Copy work link MONSTER GIRLS Work Detail Member Work Identifier -- MLC Song Cod…" at bounding box center [437, 255] width 874 height 1052
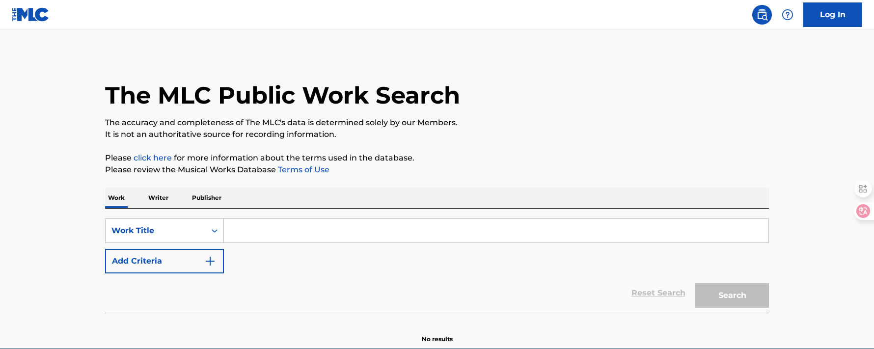
click at [298, 234] on input "Search Form" at bounding box center [496, 231] width 545 height 24
paste input "BEATNINE"
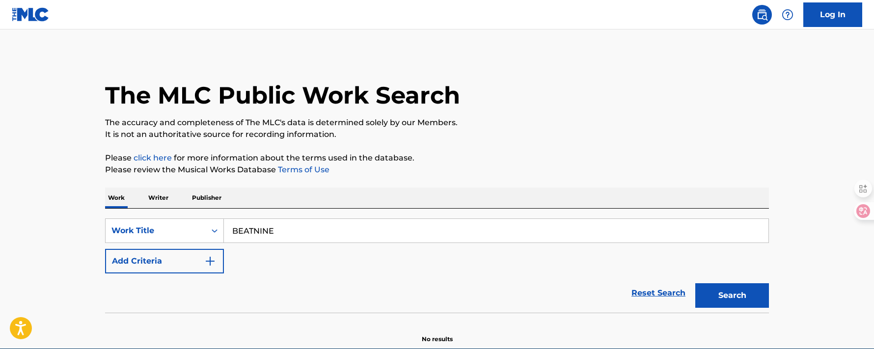
type input "BEATNINE"
click at [148, 196] on p "Writer" at bounding box center [158, 198] width 26 height 21
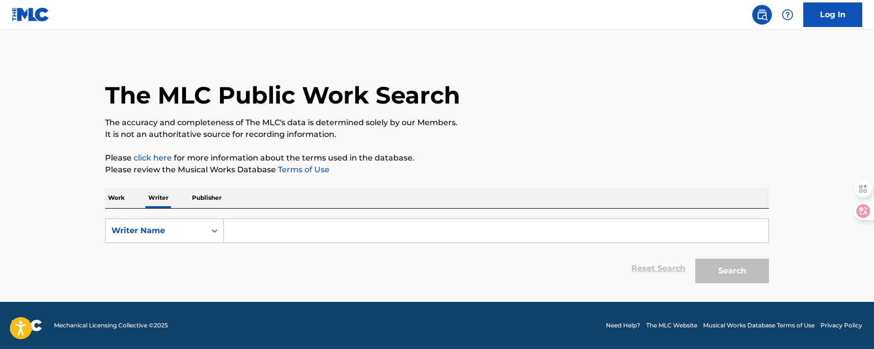
click at [282, 235] on input "Search Form" at bounding box center [496, 231] width 545 height 24
paste input "BEATNINE"
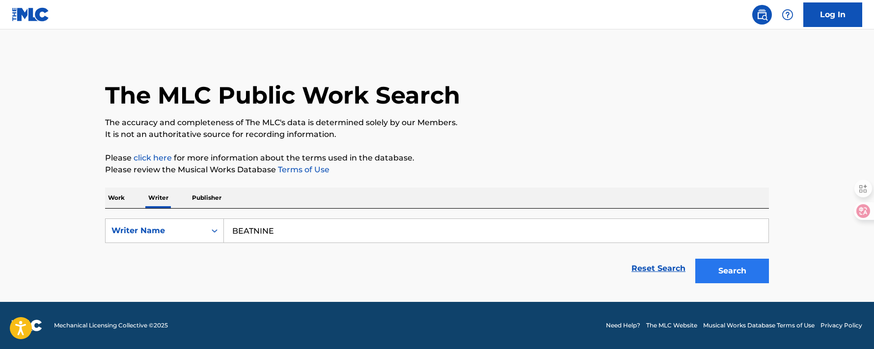
type input "BEATNINE"
click at [732, 269] on button "Search" at bounding box center [732, 271] width 74 height 25
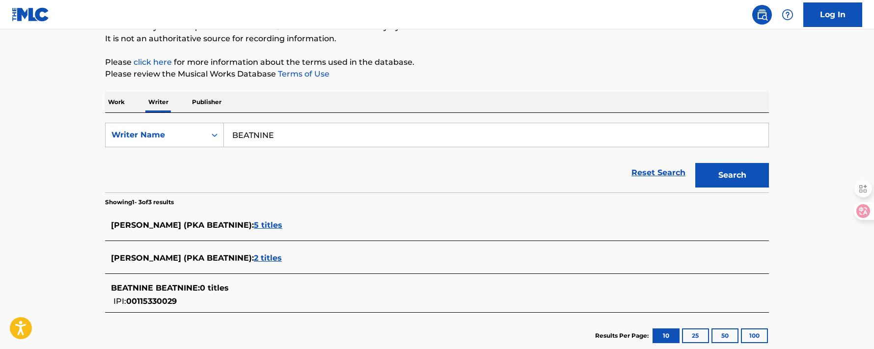
scroll to position [108, 0]
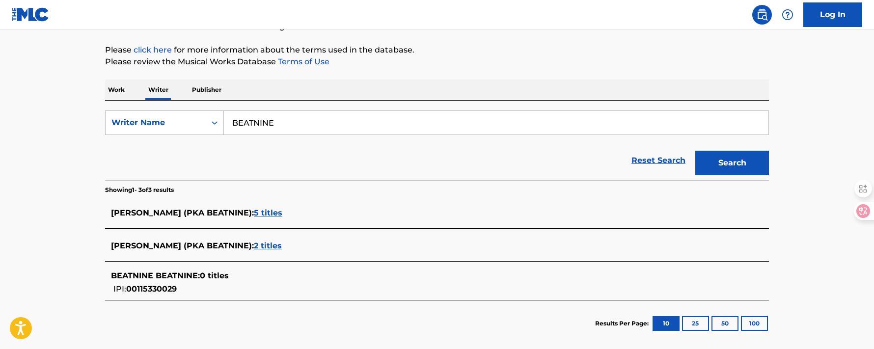
click at [254, 209] on span "5 titles" at bounding box center [268, 212] width 28 height 9
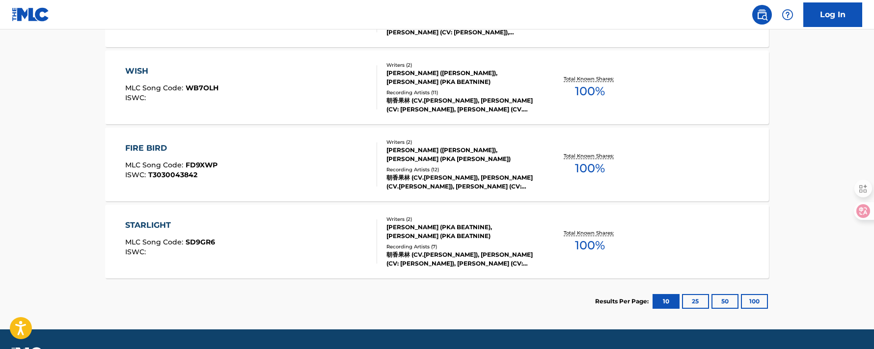
scroll to position [327, 0]
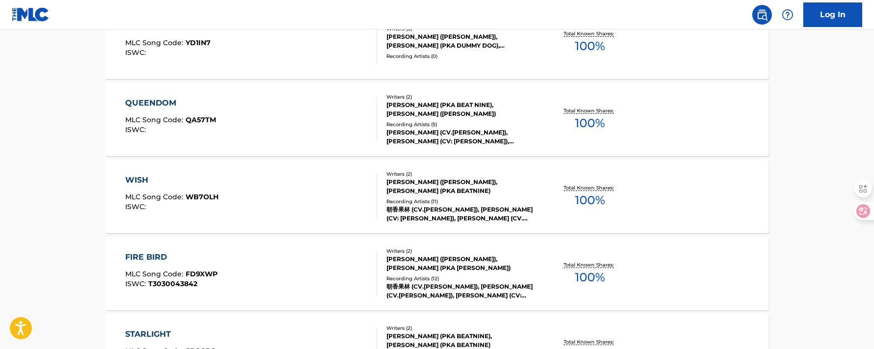
click at [158, 256] on div "FIRE BIRD" at bounding box center [171, 257] width 92 height 12
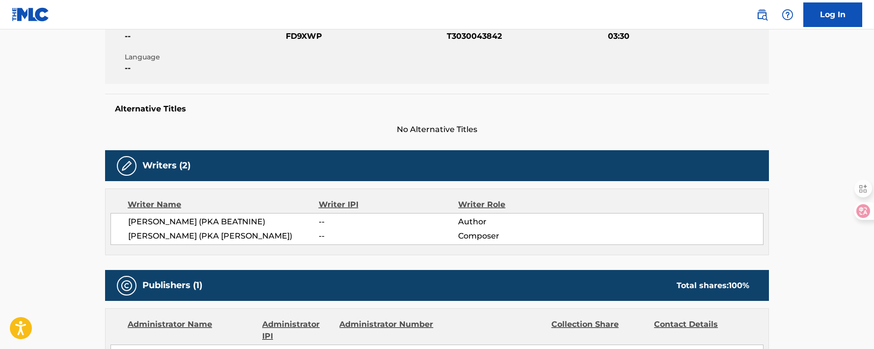
scroll to position [218, 0]
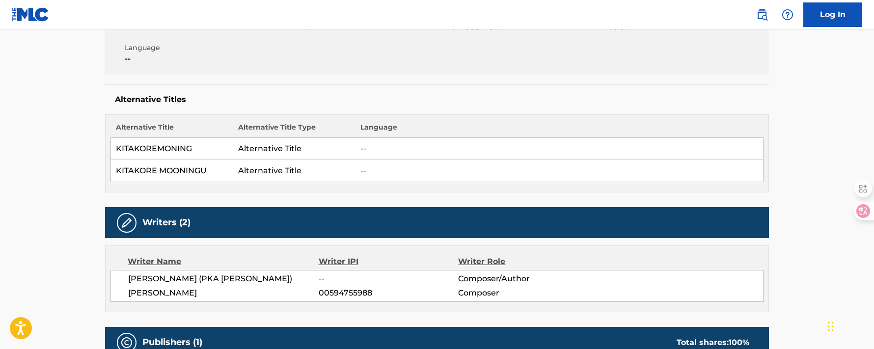
scroll to position [164, 0]
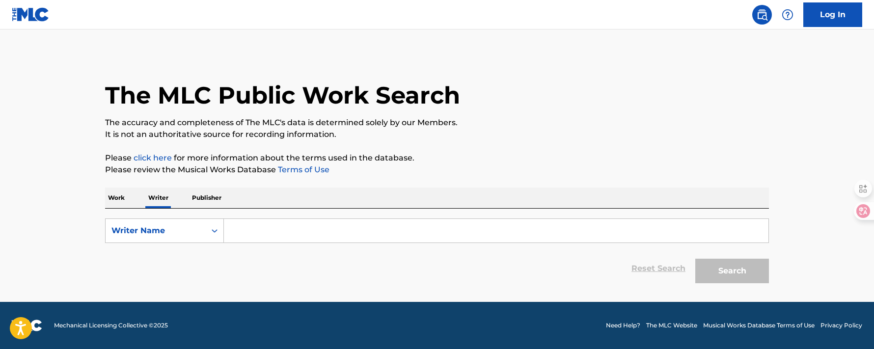
click at [320, 230] on input "Search Form" at bounding box center [496, 231] width 545 height 24
type input "BEATNINE"
click at [720, 272] on button "Search" at bounding box center [732, 271] width 74 height 25
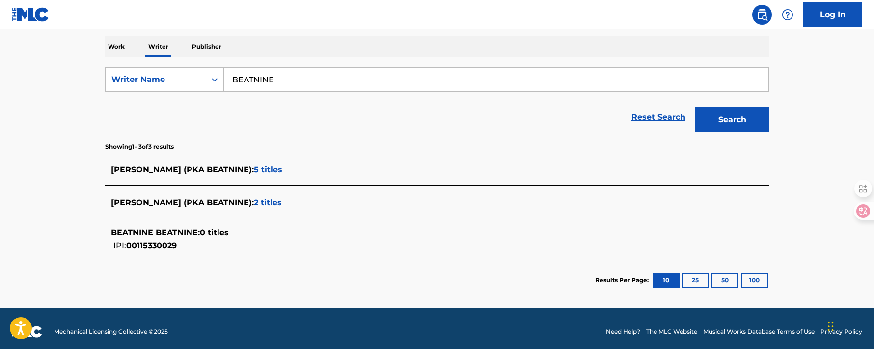
scroll to position [156, 0]
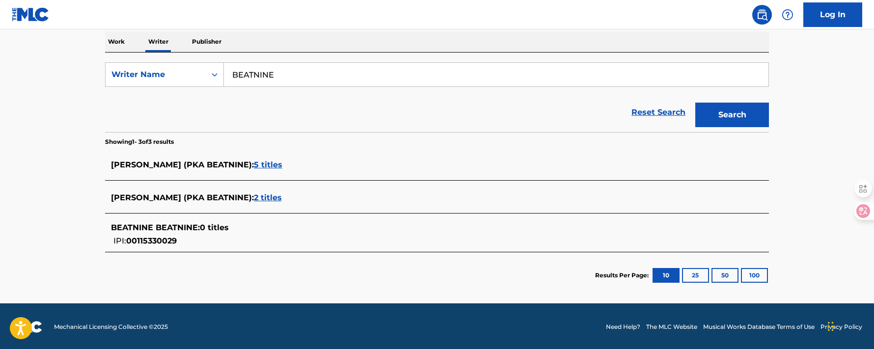
click at [254, 195] on span "2 titles" at bounding box center [268, 197] width 28 height 9
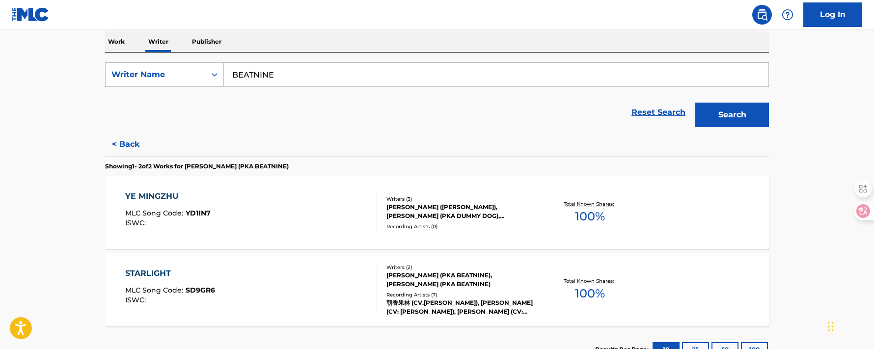
click at [140, 274] on div "STARLIGHT" at bounding box center [170, 274] width 90 height 12
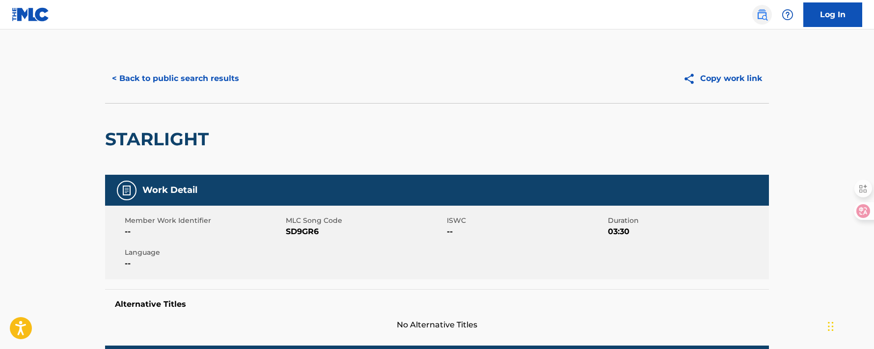
click at [765, 17] on img at bounding box center [762, 15] width 12 height 12
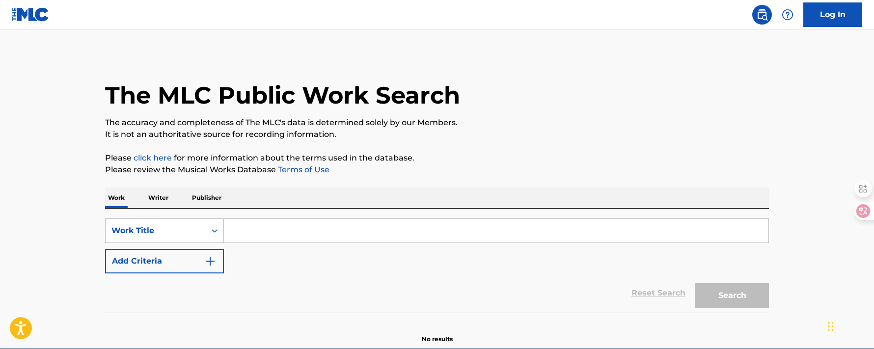
click at [165, 193] on p "Writer" at bounding box center [158, 198] width 26 height 21
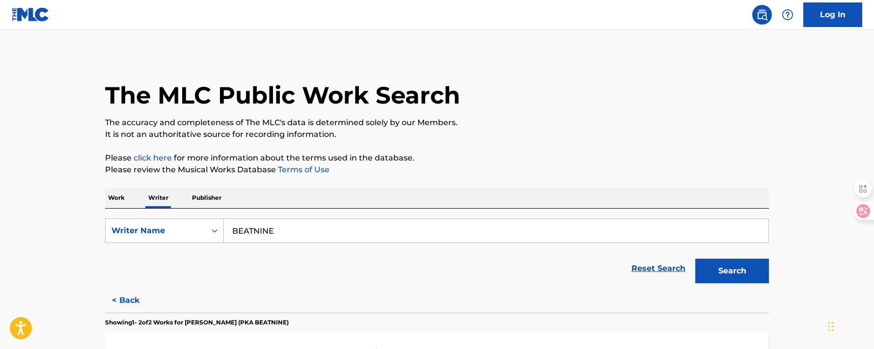
click at [293, 242] on input "BEATNINE" at bounding box center [496, 231] width 545 height 24
drag, startPoint x: 291, startPoint y: 234, endPoint x: 160, endPoint y: 230, distance: 131.7
click at [160, 230] on div "SearchWithCriteria58fb1744-44a4-4679-97e7-9c92390f53d1 Writer Name BEATNINE" at bounding box center [437, 231] width 664 height 25
paste input "Keisuke Koyama"
type input "Keisuke Koyama"
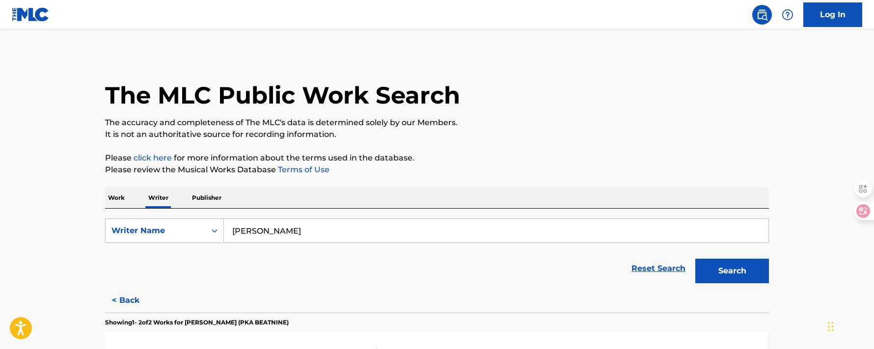
click at [695, 259] on button "Search" at bounding box center [732, 271] width 74 height 25
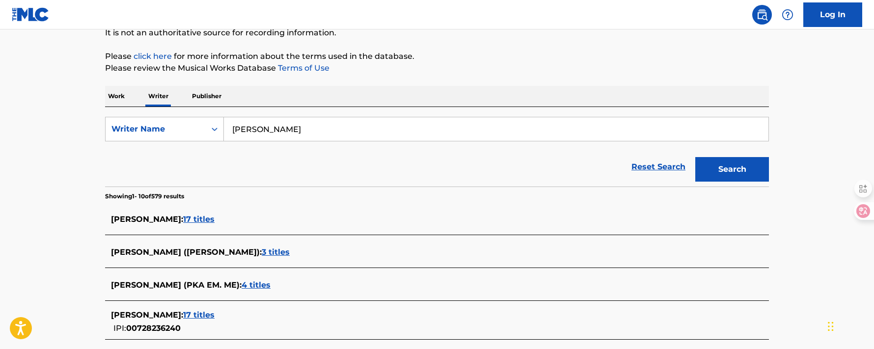
scroll to position [163, 0]
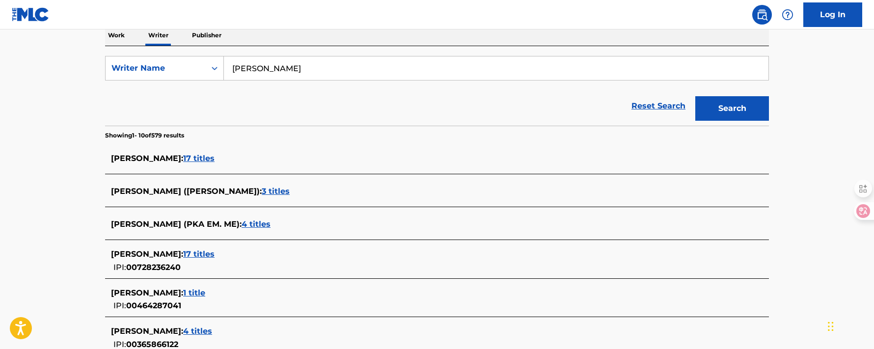
click at [261, 226] on span "4 titles" at bounding box center [256, 224] width 29 height 9
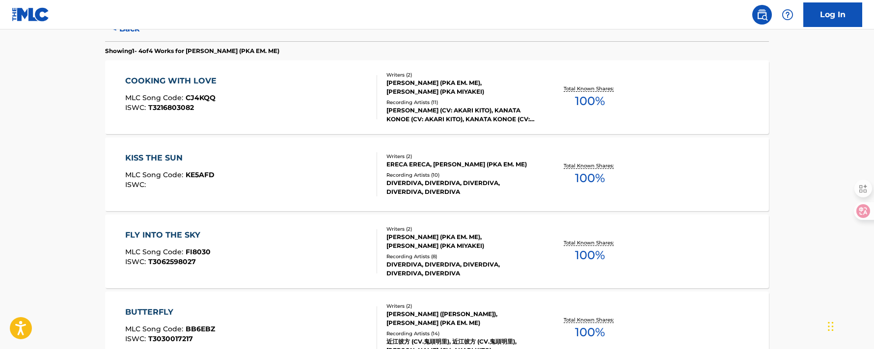
scroll to position [327, 0]
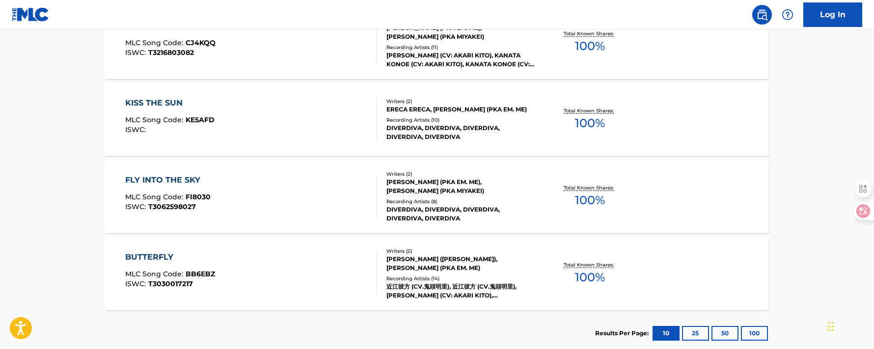
click at [163, 256] on div "BUTTERFLY" at bounding box center [170, 257] width 90 height 12
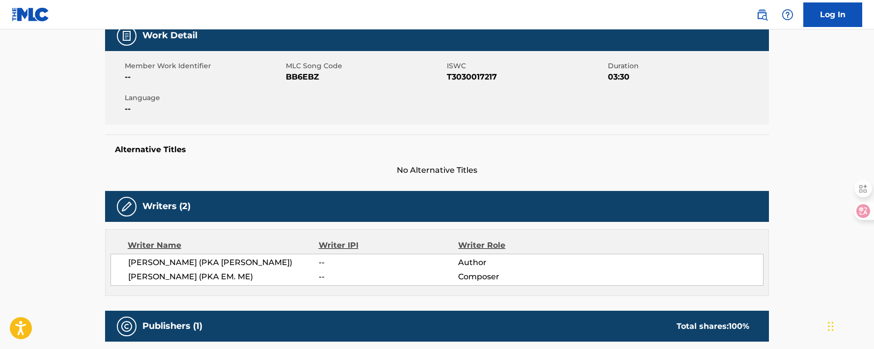
scroll to position [164, 0]
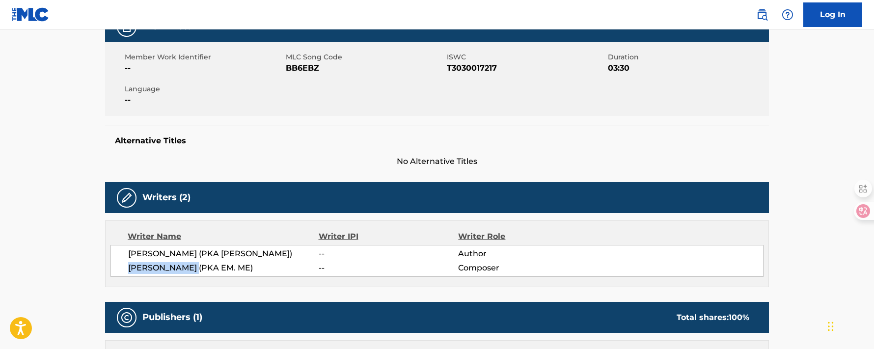
drag, startPoint x: 126, startPoint y: 266, endPoint x: 202, endPoint y: 271, distance: 76.8
click at [200, 271] on div "AYAKA MIYAKE (PKA AYAKA MIYAKE) -- Author KEISUKE KOYAMA (PKA EM. ME) -- Compos…" at bounding box center [437, 261] width 653 height 32
copy span "KEISUKE KOYAMA"
